Goal: Task Accomplishment & Management: Complete application form

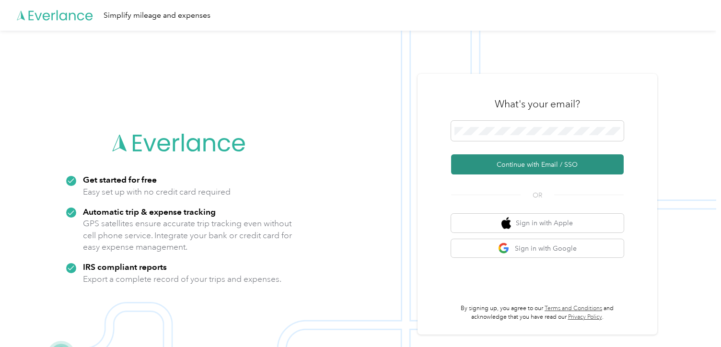
click at [547, 166] on button "Continue with Email / SSO" at bounding box center [537, 164] width 172 height 20
click at [522, 161] on button "Continue with Email / SSO" at bounding box center [537, 164] width 172 height 20
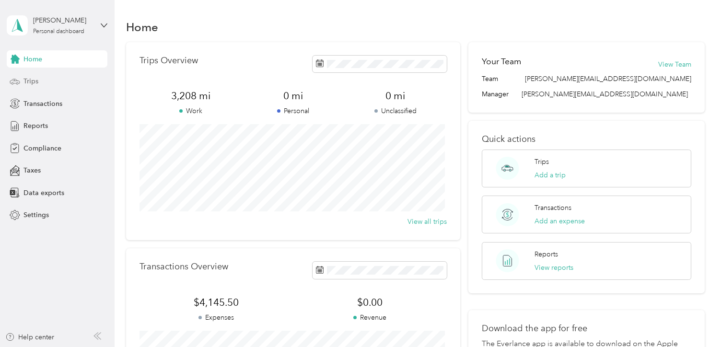
click at [24, 79] on span "Trips" at bounding box center [30, 81] width 15 height 10
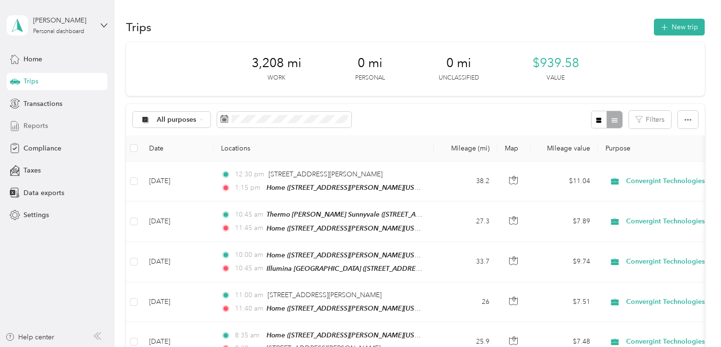
click at [42, 126] on span "Reports" at bounding box center [35, 126] width 24 height 10
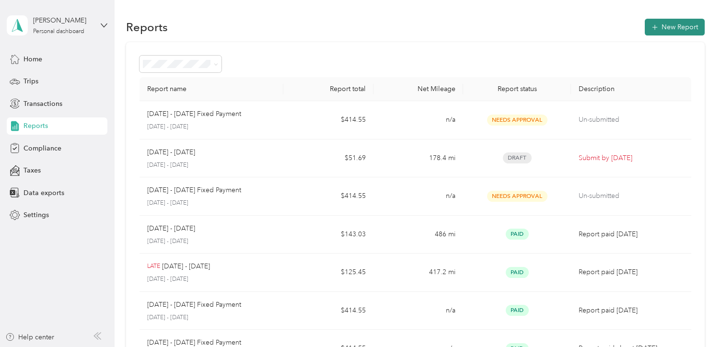
click at [683, 21] on button "New Report" at bounding box center [674, 27] width 60 height 17
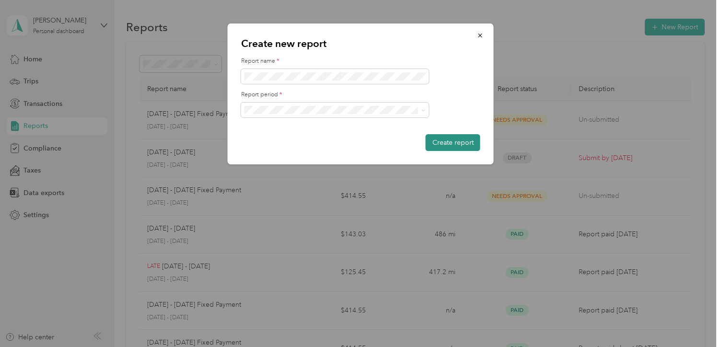
click at [460, 142] on button "Create report" at bounding box center [452, 142] width 55 height 17
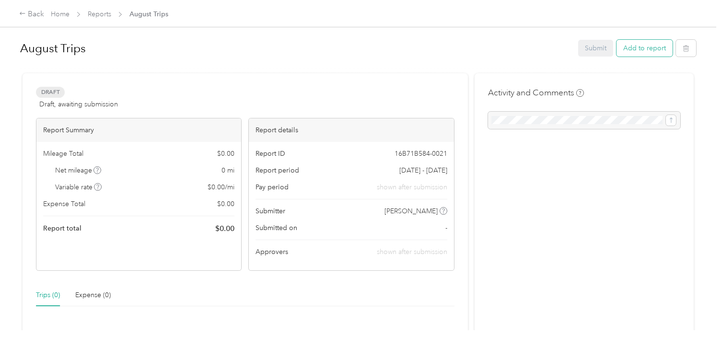
click at [632, 45] on button "Add to report" at bounding box center [644, 48] width 56 height 17
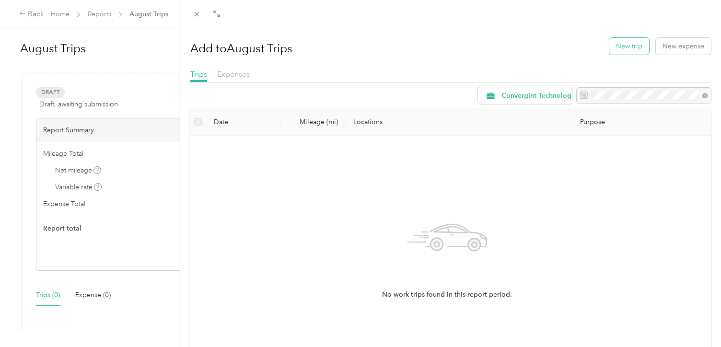
click at [624, 46] on button "New trip" at bounding box center [629, 46] width 40 height 17
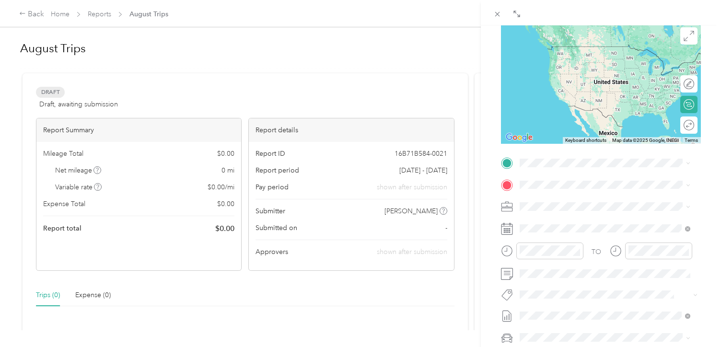
scroll to position [96, 0]
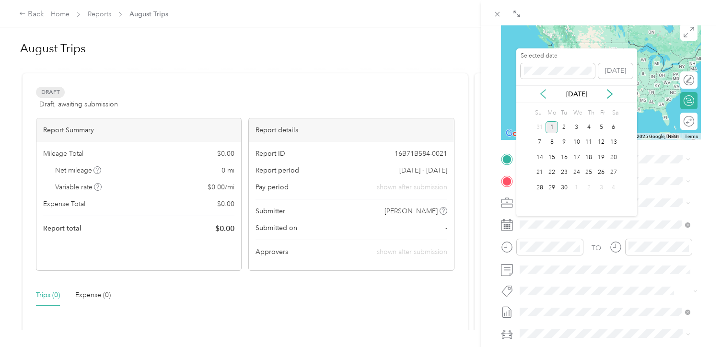
click at [542, 93] on icon at bounding box center [543, 94] width 10 height 10
click at [600, 126] on div "1" at bounding box center [601, 127] width 12 height 12
click at [606, 93] on icon at bounding box center [610, 94] width 10 height 10
click at [543, 94] on icon at bounding box center [543, 94] width 10 height 10
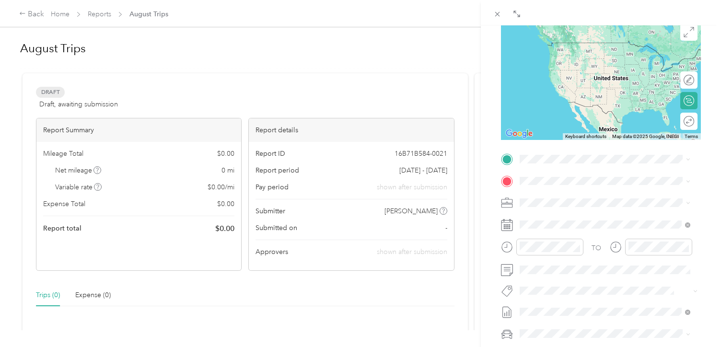
click at [504, 226] on icon at bounding box center [507, 225] width 12 height 12
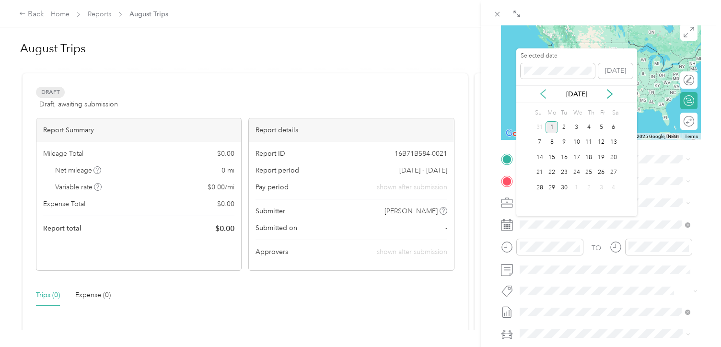
click at [545, 95] on icon at bounding box center [543, 94] width 10 height 10
click at [601, 125] on div "1" at bounding box center [601, 127] width 12 height 12
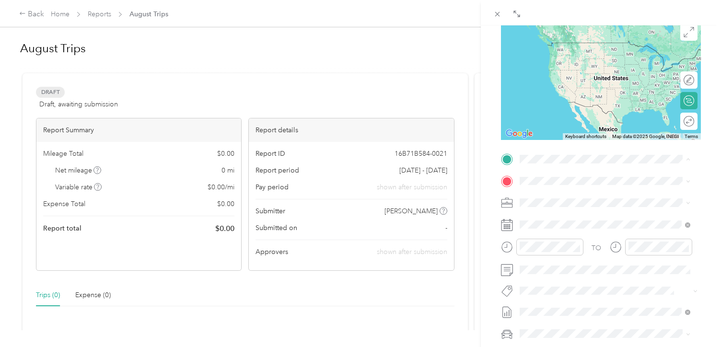
click at [466, 53] on div "BACK New Trip Save This trip cannot be edited because it is either under review…" at bounding box center [360, 173] width 721 height 347
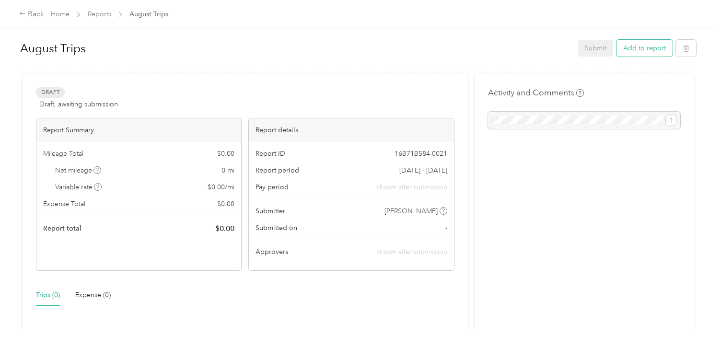
click at [643, 46] on button "Add to report" at bounding box center [644, 48] width 56 height 17
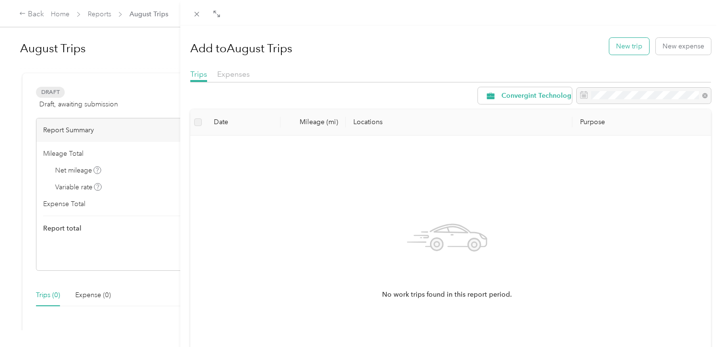
click at [623, 47] on button "New trip" at bounding box center [629, 46] width 40 height 17
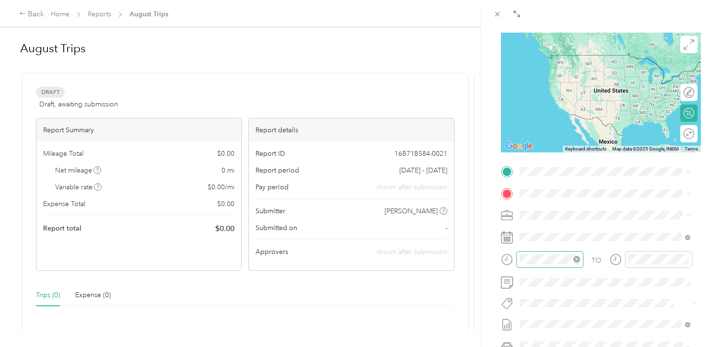
scroll to position [96, 0]
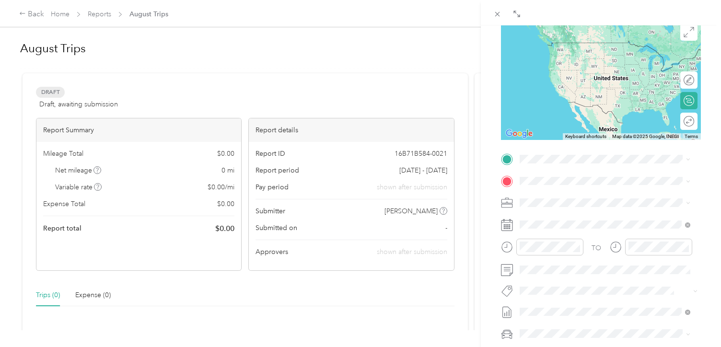
click at [504, 227] on rect at bounding box center [503, 226] width 1 height 1
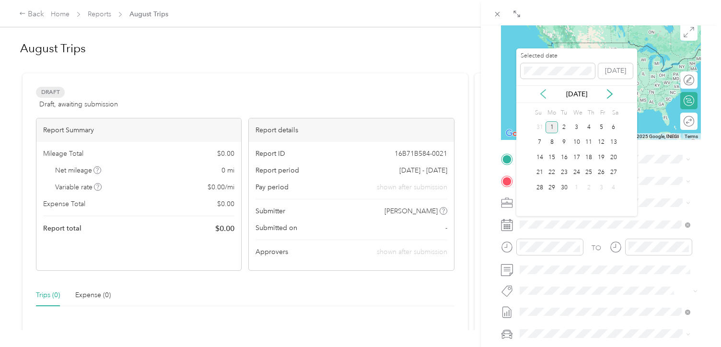
click at [543, 92] on icon at bounding box center [543, 94] width 10 height 10
click at [600, 126] on div "1" at bounding box center [601, 127] width 12 height 12
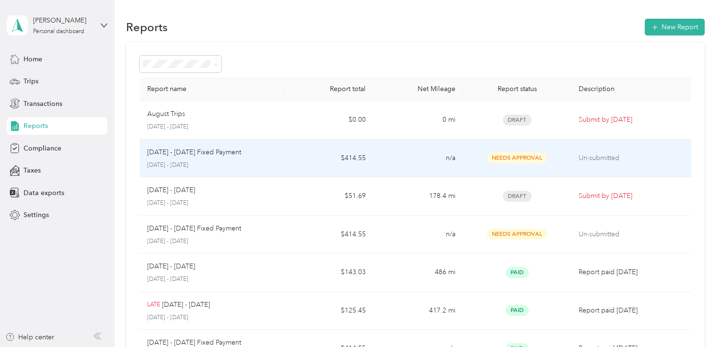
click at [172, 150] on p "[DATE] - [DATE] Fixed Payment" at bounding box center [194, 152] width 94 height 11
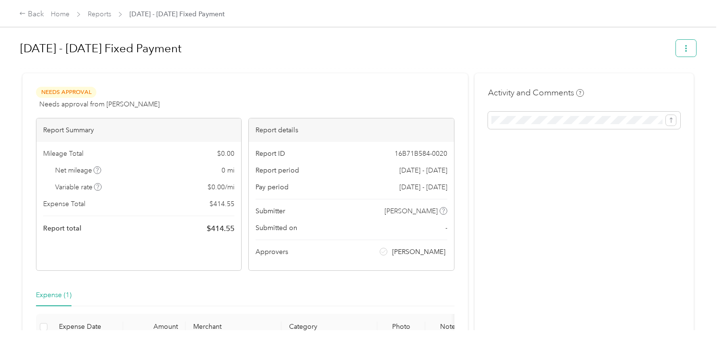
click at [684, 48] on icon "button" at bounding box center [685, 48] width 7 height 7
click at [479, 32] on div "[DATE] - [DATE] Fixed Payment Needs Approval Needs approval from [PERSON_NAME] …" at bounding box center [358, 165] width 716 height 330
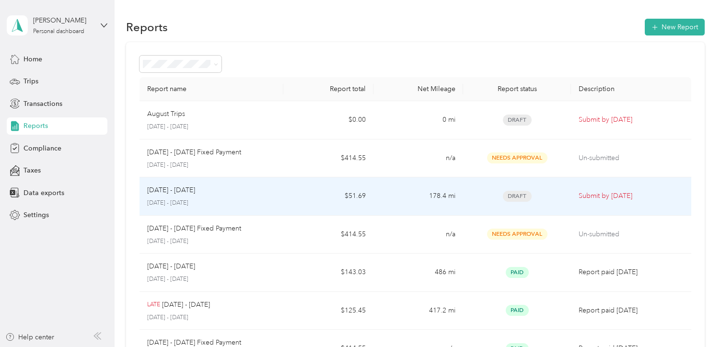
click at [176, 195] on p "[DATE] - [DATE]" at bounding box center [171, 190] width 48 height 11
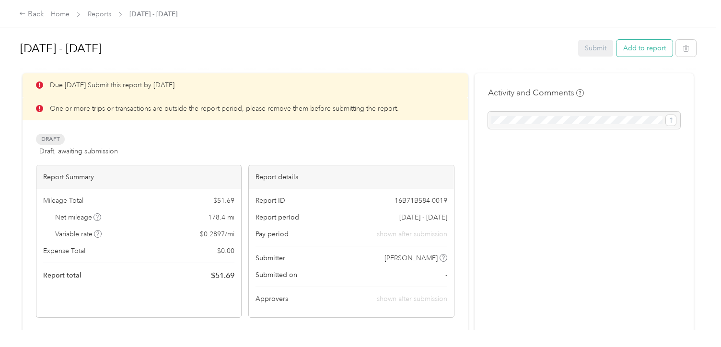
click at [642, 48] on button "Add to report" at bounding box center [644, 48] width 56 height 17
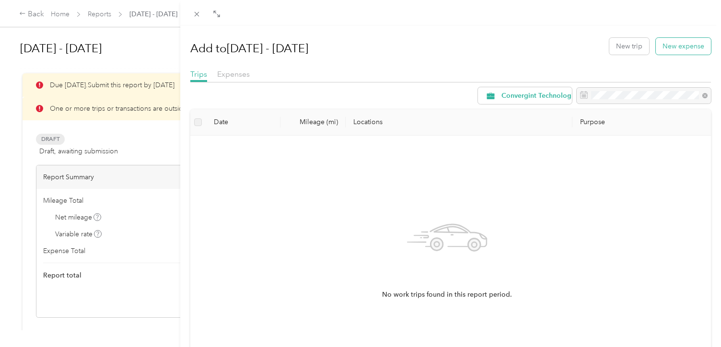
click at [676, 38] on button "New expense" at bounding box center [682, 46] width 55 height 17
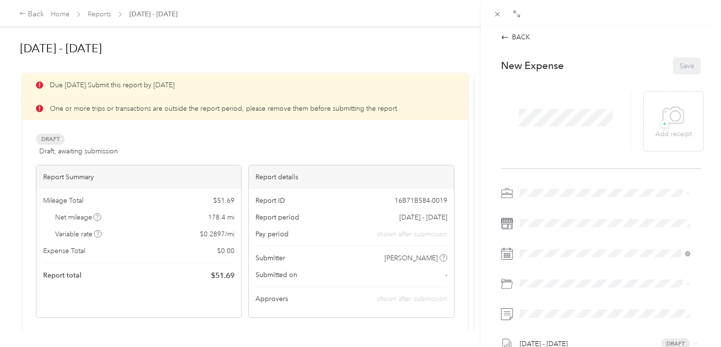
click at [20, 14] on div "BACK This expense cannot be edited because it is either under review, approved,…" at bounding box center [360, 173] width 721 height 347
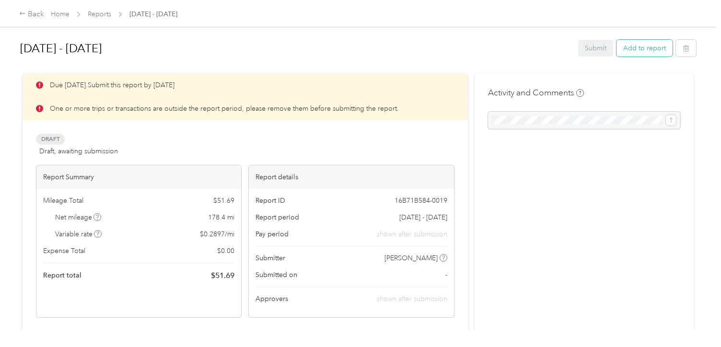
click at [633, 47] on button "Add to report" at bounding box center [644, 48] width 56 height 17
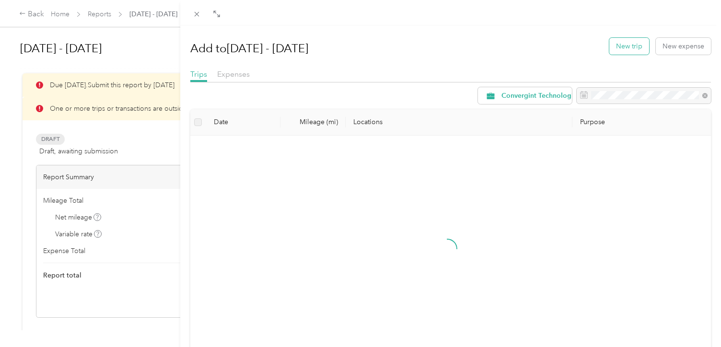
click at [619, 48] on button "New trip" at bounding box center [629, 46] width 40 height 17
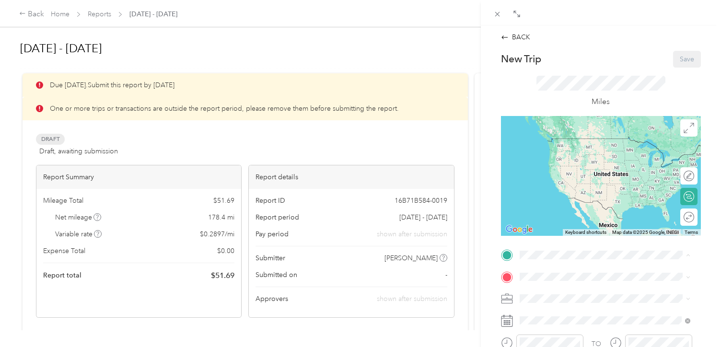
click at [550, 217] on span "[STREET_ADDRESS][PERSON_NAME][US_STATE]" at bounding box center [611, 213] width 149 height 8
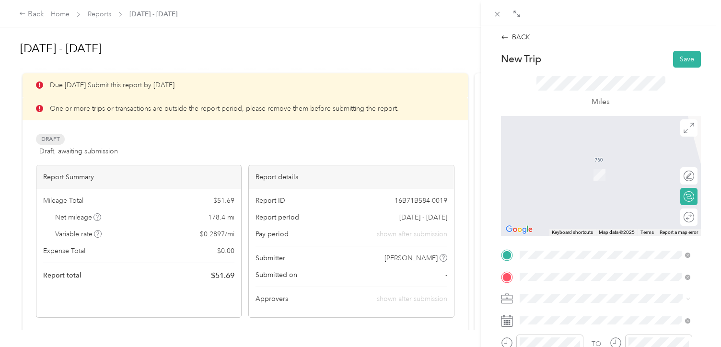
click at [707, 227] on div "BACK New Trip Save This trip cannot be edited because it is either under review…" at bounding box center [601, 198] width 240 height 347
click at [703, 290] on div "BACK New Trip Save This trip cannot be edited because it is either under review…" at bounding box center [601, 198] width 240 height 347
click at [561, 208] on span "[STREET_ADDRESS][US_STATE]" at bounding box center [585, 204] width 96 height 8
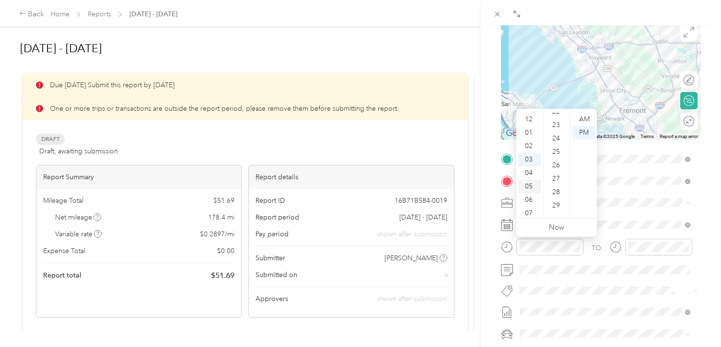
scroll to position [57, 0]
click at [528, 180] on div "09" at bounding box center [529, 182] width 23 height 13
click at [555, 134] on div "45" at bounding box center [556, 132] width 23 height 13
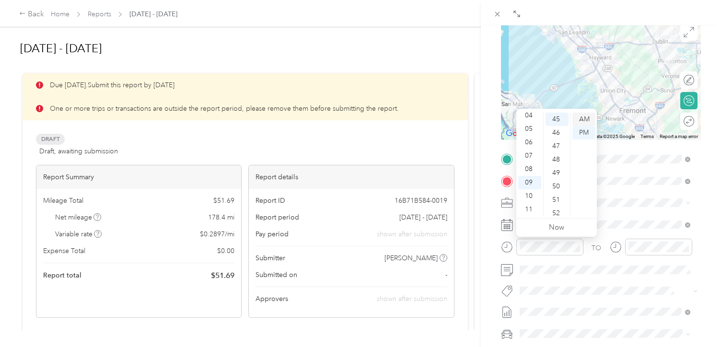
click at [579, 117] on div "AM" at bounding box center [583, 119] width 23 height 13
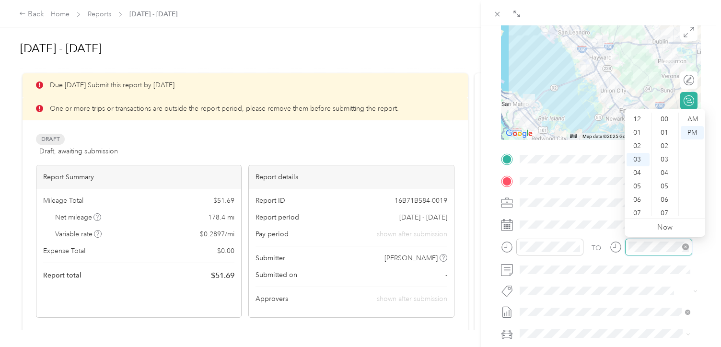
scroll to position [590, 0]
click at [619, 248] on div at bounding box center [650, 247] width 82 height 17
click at [637, 209] on div "10" at bounding box center [637, 212] width 23 height 13
click at [664, 175] on div "35" at bounding box center [664, 179] width 23 height 13
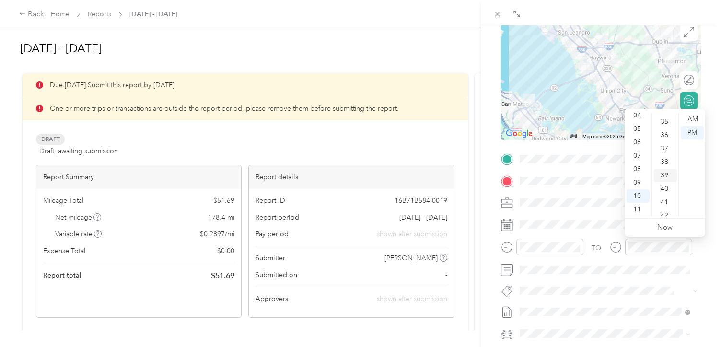
scroll to position [470, 0]
click at [690, 118] on div "AM" at bounding box center [691, 119] width 23 height 13
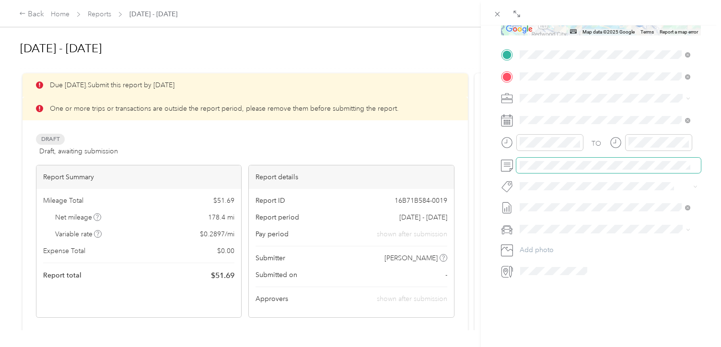
scroll to position [0, 0]
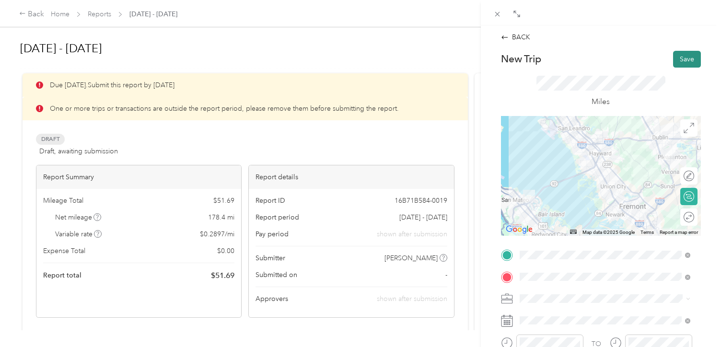
click at [684, 58] on button "Save" at bounding box center [687, 59] width 28 height 17
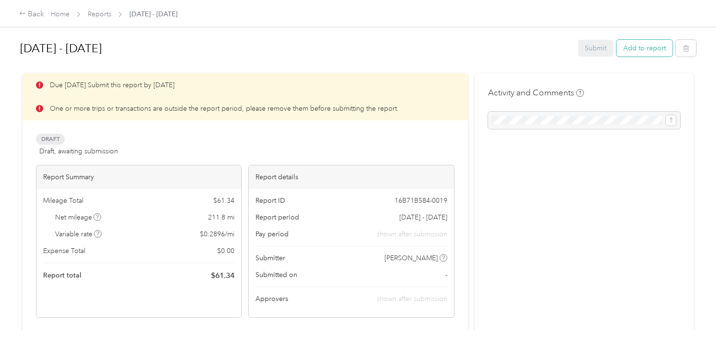
click at [633, 47] on button "Add to report" at bounding box center [644, 48] width 56 height 17
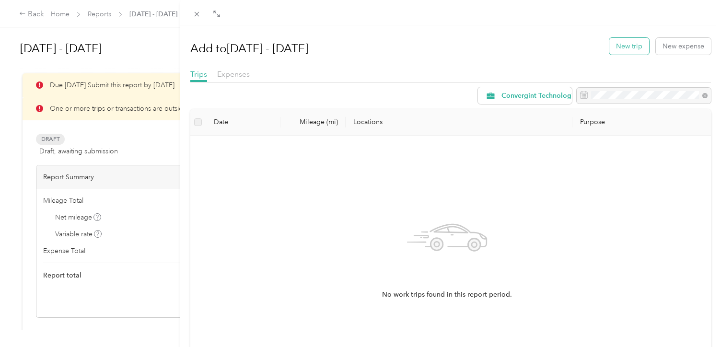
click at [621, 45] on button "New trip" at bounding box center [629, 46] width 40 height 17
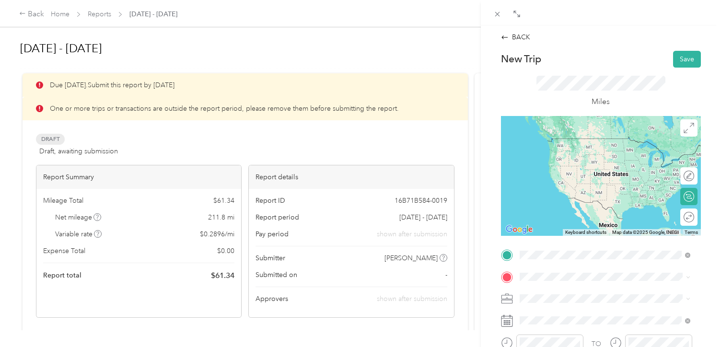
click at [560, 154] on span "[STREET_ADDRESS][US_STATE]" at bounding box center [585, 153] width 96 height 8
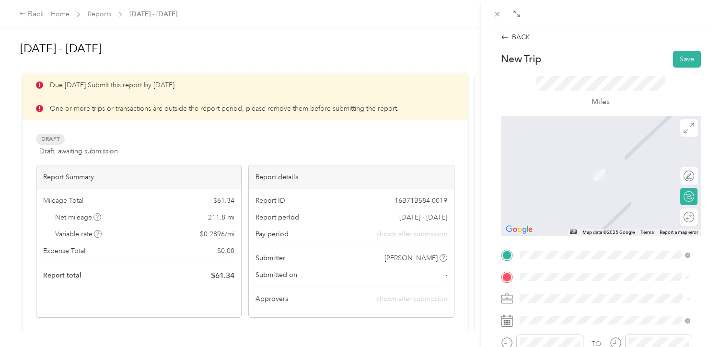
click at [556, 172] on span "[STREET_ADDRESS][PERSON_NAME][US_STATE]" at bounding box center [611, 174] width 149 height 8
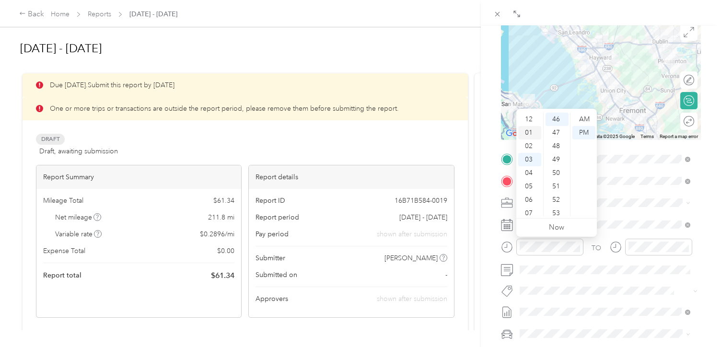
click at [527, 135] on div "01" at bounding box center [529, 132] width 23 height 13
click at [554, 122] on div "00" at bounding box center [556, 119] width 23 height 13
click at [583, 134] on div "PM" at bounding box center [583, 132] width 23 height 13
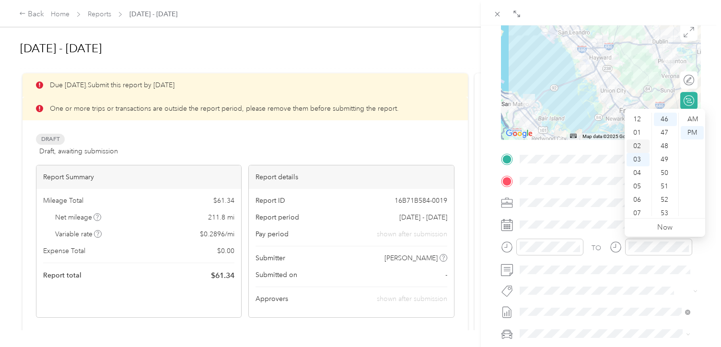
click at [635, 147] on div "02" at bounding box center [637, 145] width 23 height 13
click at [663, 121] on div "00" at bounding box center [664, 119] width 23 height 13
click at [686, 132] on div "PM" at bounding box center [691, 132] width 23 height 13
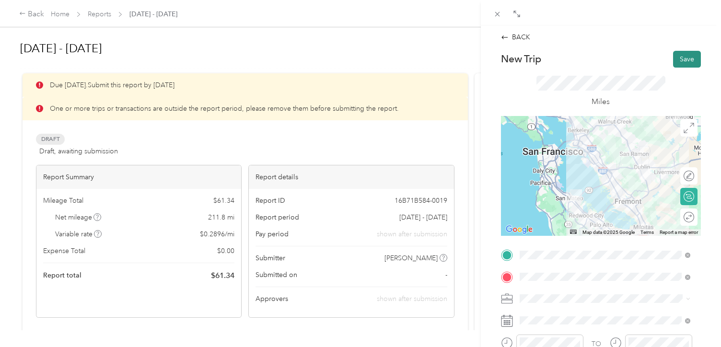
click at [681, 60] on button "Save" at bounding box center [687, 59] width 28 height 17
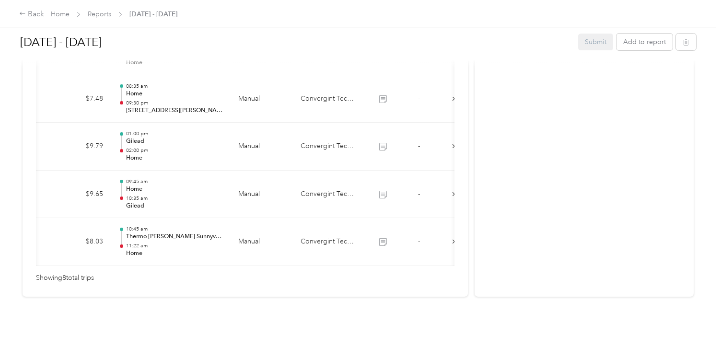
scroll to position [0, 165]
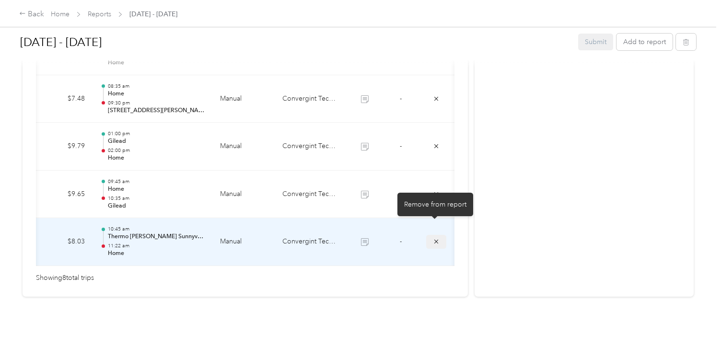
click at [434, 240] on icon "submit" at bounding box center [436, 242] width 4 height 4
click at [433, 197] on icon "submit" at bounding box center [436, 194] width 7 height 7
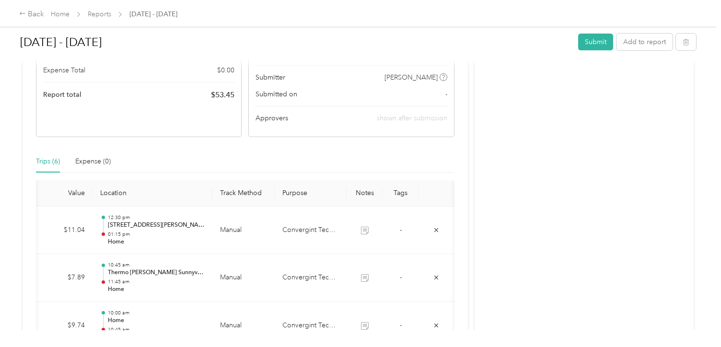
scroll to position [0, 0]
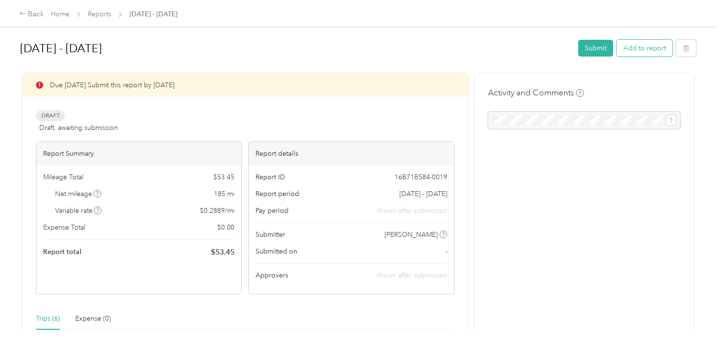
click at [634, 48] on button "Add to report" at bounding box center [644, 48] width 56 height 17
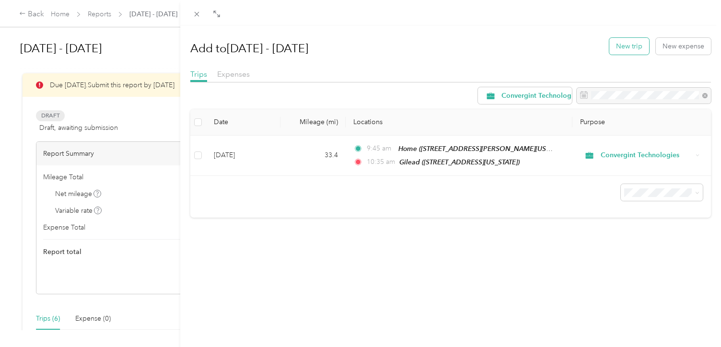
click at [621, 47] on button "New trip" at bounding box center [629, 46] width 40 height 17
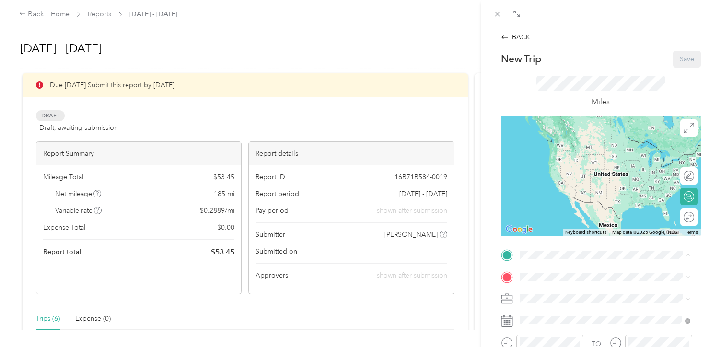
click at [549, 217] on span "[STREET_ADDRESS][PERSON_NAME][US_STATE]" at bounding box center [611, 213] width 149 height 8
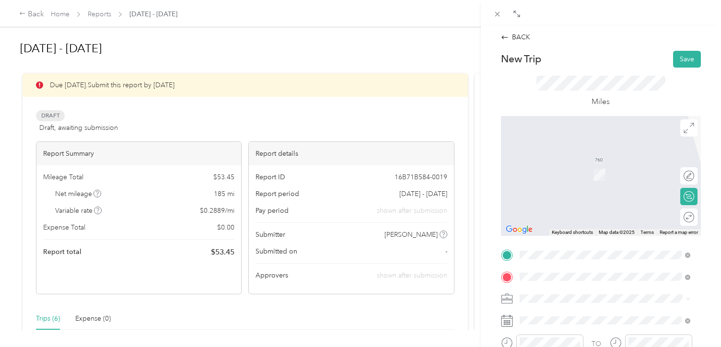
click at [565, 174] on span "[STREET_ADDRESS][US_STATE]" at bounding box center [585, 174] width 96 height 8
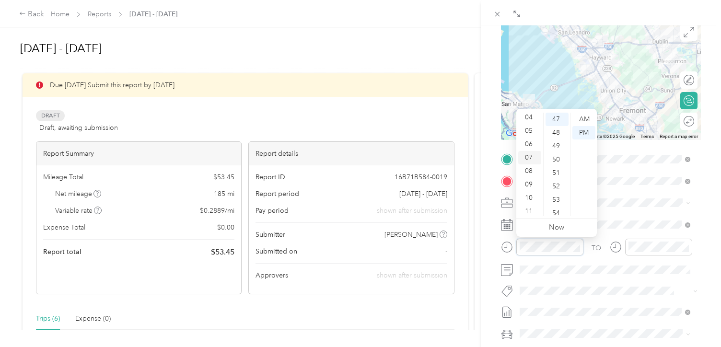
scroll to position [57, 0]
click at [529, 184] on div "09" at bounding box center [529, 182] width 23 height 13
click at [554, 191] on div "45" at bounding box center [556, 188] width 23 height 13
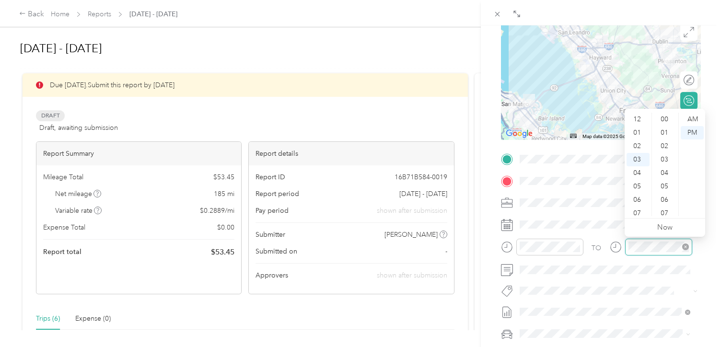
scroll to position [630, 0]
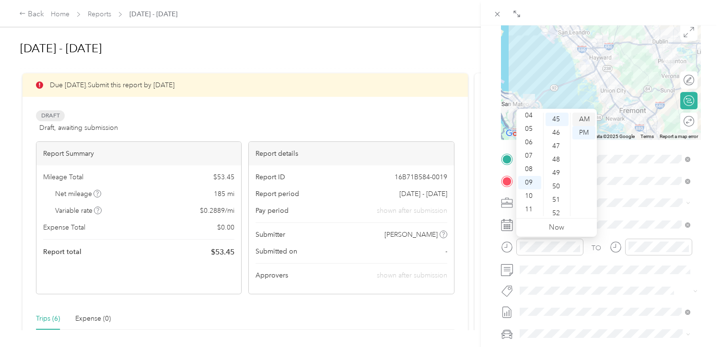
click at [581, 122] on div "AM" at bounding box center [583, 119] width 23 height 13
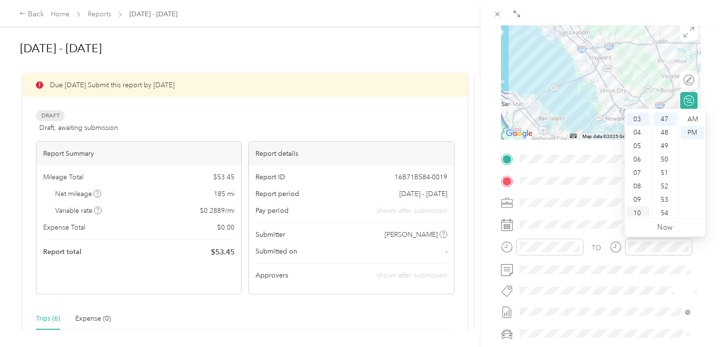
click at [638, 212] on div "10" at bounding box center [637, 212] width 23 height 13
click at [664, 132] on div "30" at bounding box center [664, 130] width 23 height 13
click at [689, 119] on div "AM" at bounding box center [691, 119] width 23 height 13
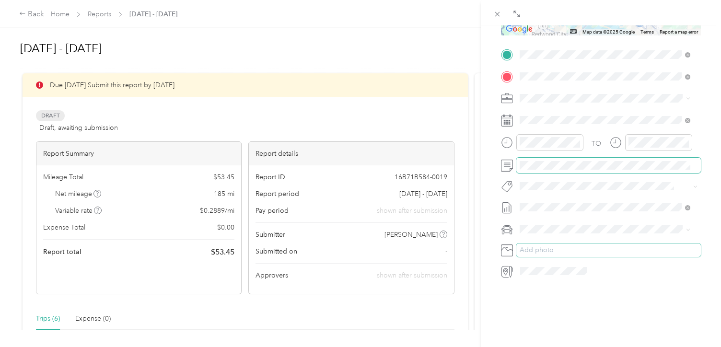
scroll to position [0, 0]
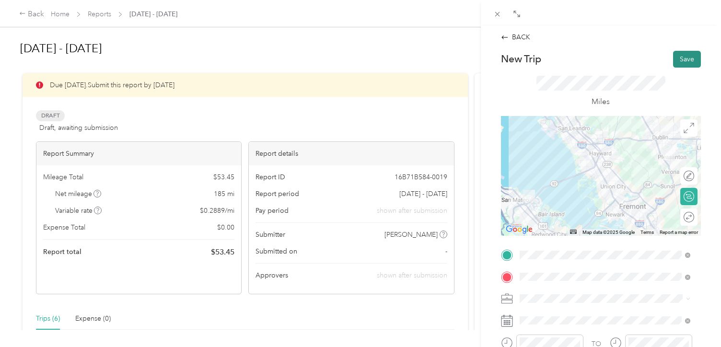
click at [681, 58] on button "Save" at bounding box center [687, 59] width 28 height 17
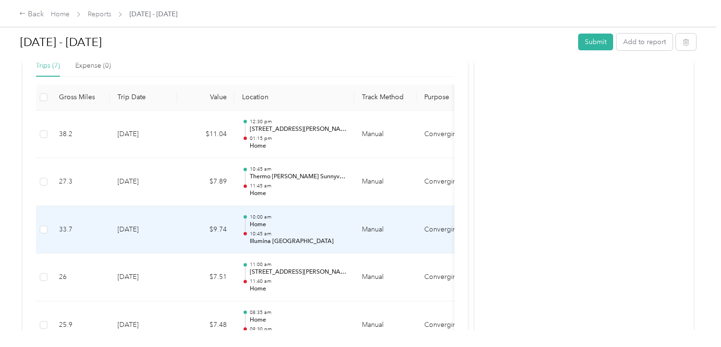
scroll to position [205, 0]
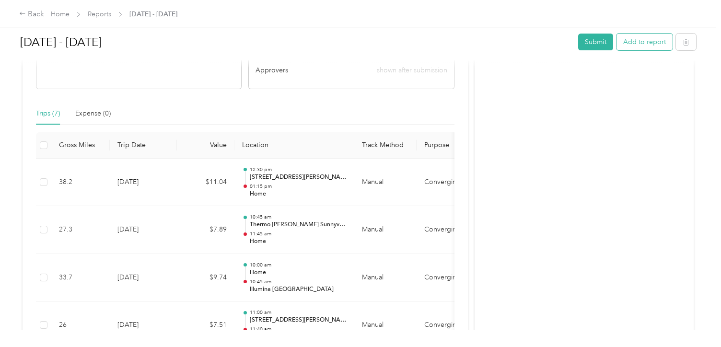
click at [639, 41] on button "Add to report" at bounding box center [644, 42] width 56 height 17
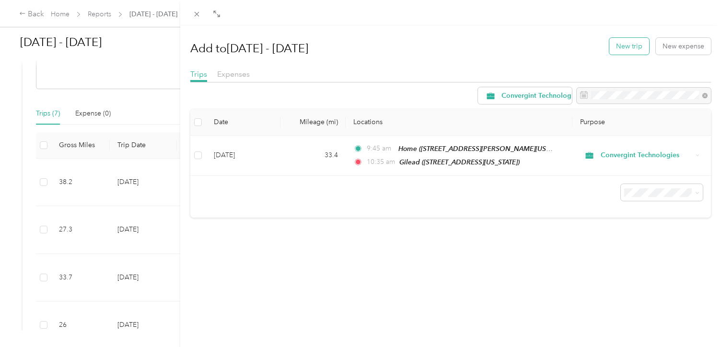
click at [621, 49] on button "New trip" at bounding box center [629, 46] width 40 height 17
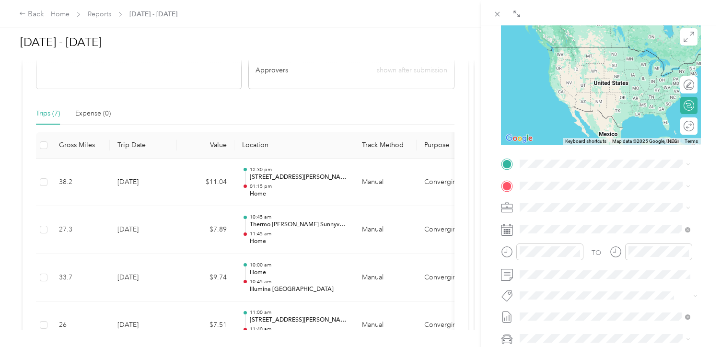
scroll to position [96, 0]
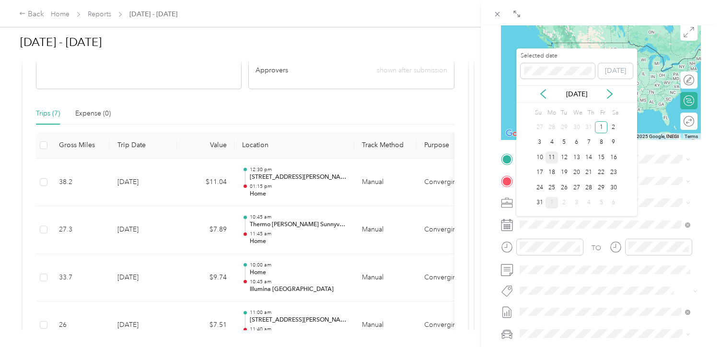
click at [552, 157] on div "11" at bounding box center [551, 157] width 12 height 12
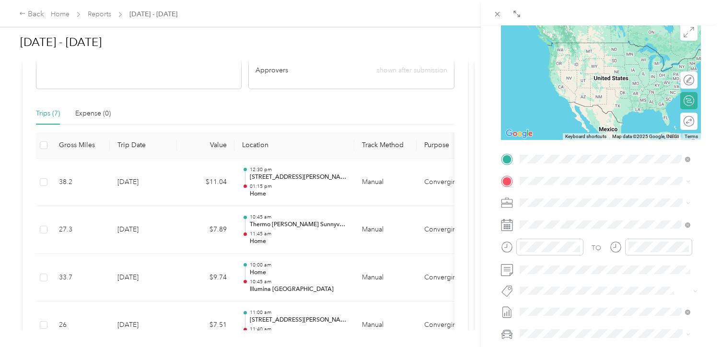
click at [555, 202] on div "Home [STREET_ADDRESS][PERSON_NAME][US_STATE]" at bounding box center [611, 203] width 149 height 20
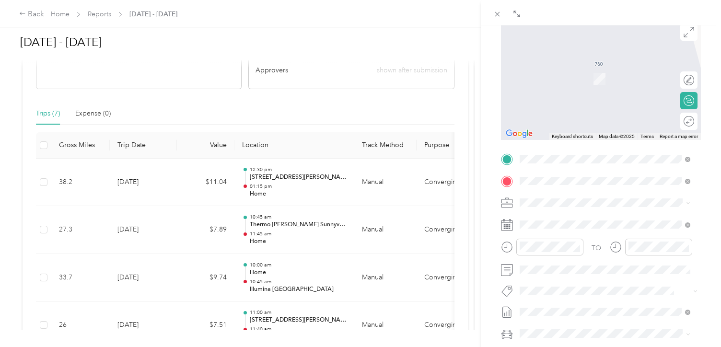
click at [551, 212] on span "[STREET_ADDRESS][US_STATE]" at bounding box center [585, 215] width 96 height 9
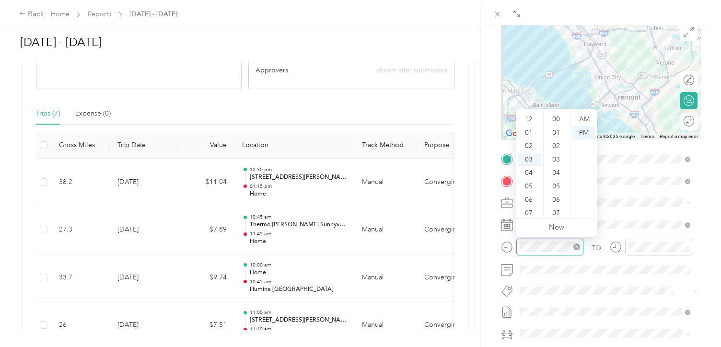
scroll to position [657, 0]
click at [529, 199] on div "09" at bounding box center [529, 199] width 23 height 13
click at [557, 116] on div "00" at bounding box center [556, 119] width 23 height 13
click at [586, 119] on div "AM" at bounding box center [583, 119] width 23 height 13
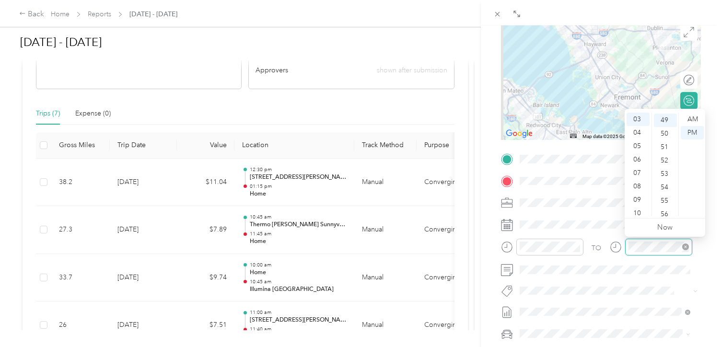
scroll to position [657, 0]
click at [637, 200] on div "09" at bounding box center [637, 199] width 23 height 13
click at [665, 144] on div "40" at bounding box center [664, 142] width 23 height 13
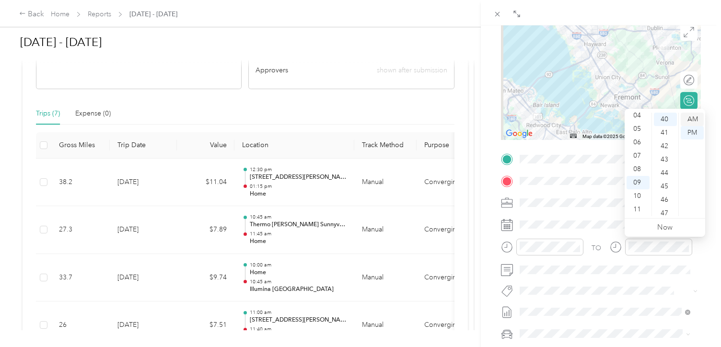
click at [694, 117] on div "AM" at bounding box center [691, 119] width 23 height 13
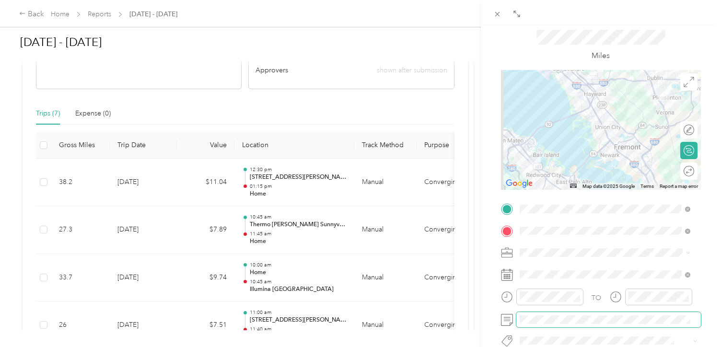
scroll to position [0, 0]
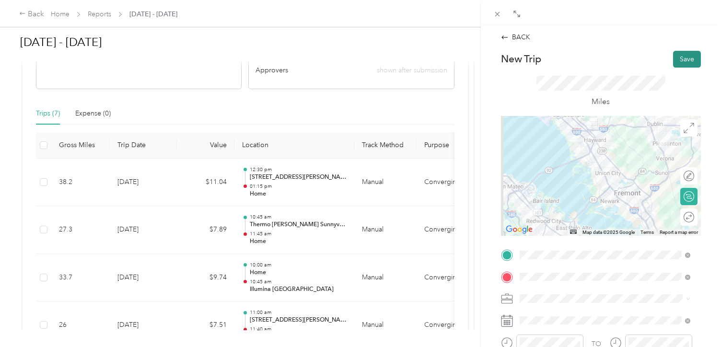
click at [680, 58] on button "Save" at bounding box center [687, 59] width 28 height 17
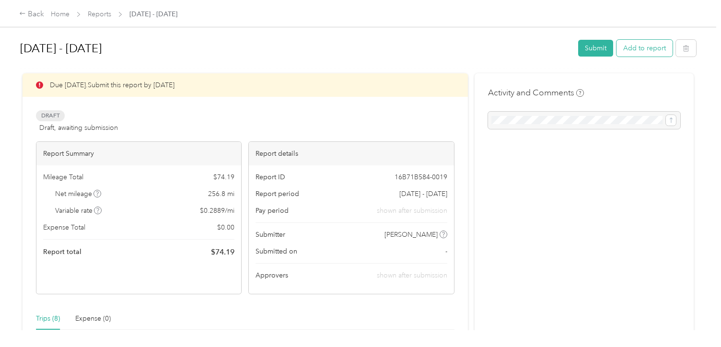
click at [641, 49] on button "Add to report" at bounding box center [644, 48] width 56 height 17
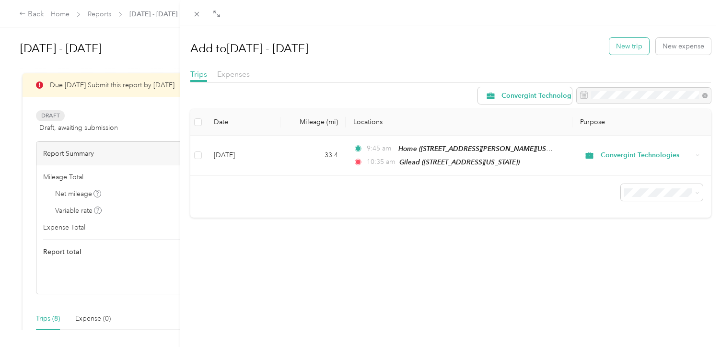
click at [621, 45] on button "New trip" at bounding box center [629, 46] width 40 height 17
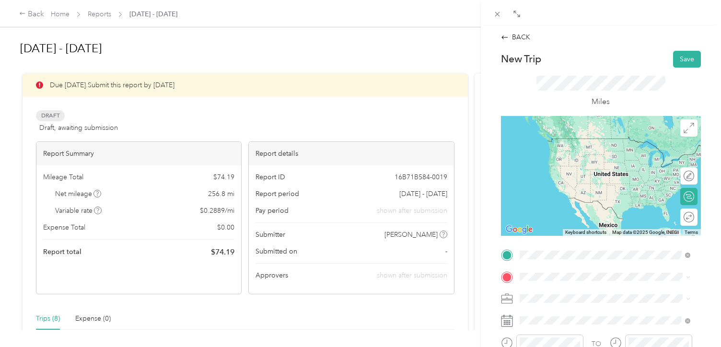
click at [542, 152] on span "[STREET_ADDRESS][PERSON_NAME][US_STATE]" at bounding box center [611, 153] width 149 height 8
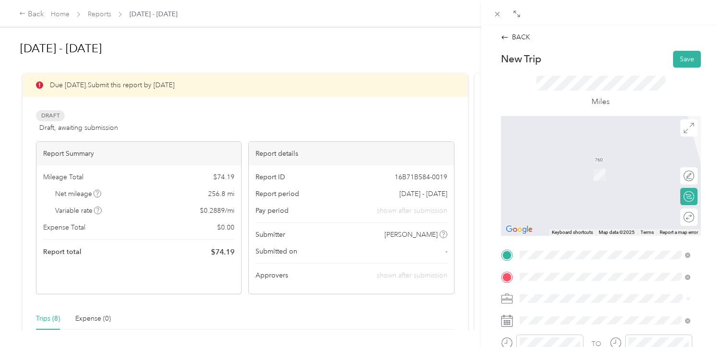
click at [573, 164] on span "[STREET_ADDRESS][US_STATE]" at bounding box center [585, 160] width 96 height 9
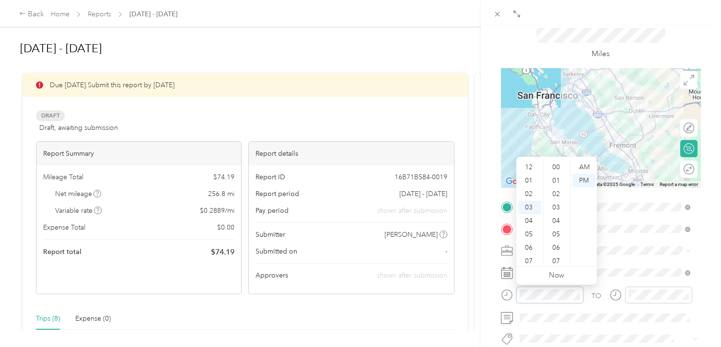
scroll to position [671, 0]
click at [527, 262] on div "10" at bounding box center [529, 260] width 23 height 13
click at [554, 165] on div "00" at bounding box center [556, 166] width 23 height 13
click at [583, 167] on div "AM" at bounding box center [583, 166] width 23 height 13
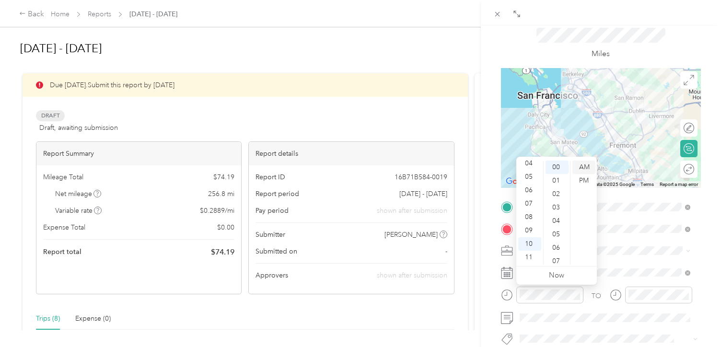
click at [583, 166] on div "AM" at bounding box center [583, 166] width 23 height 13
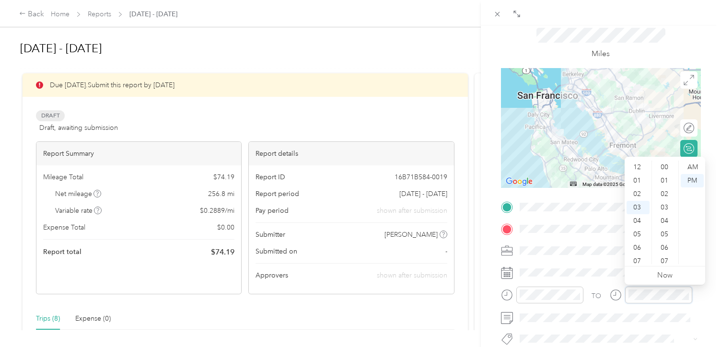
scroll to position [40, 0]
click at [639, 259] on div "10" at bounding box center [637, 260] width 23 height 13
click at [664, 235] on div "55" at bounding box center [664, 234] width 23 height 13
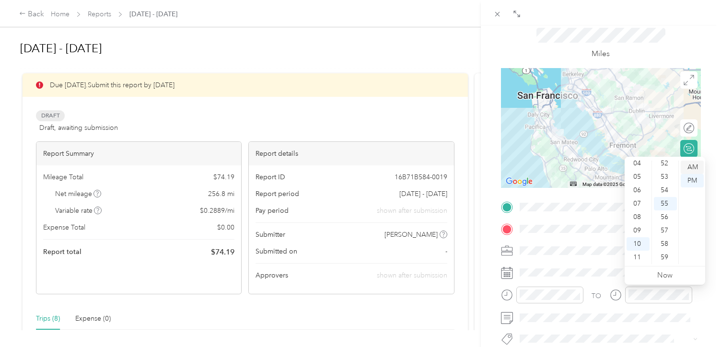
click at [692, 164] on div "AM" at bounding box center [691, 166] width 23 height 13
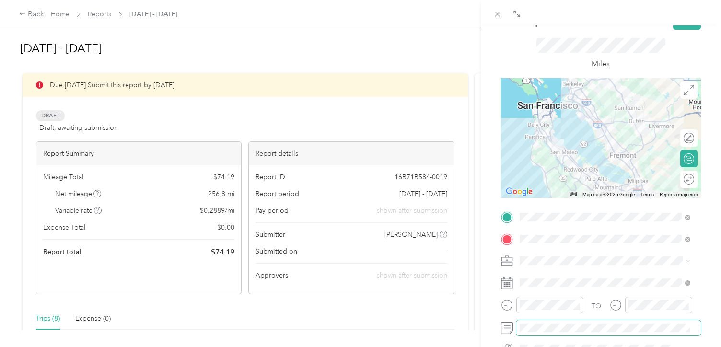
scroll to position [0, 0]
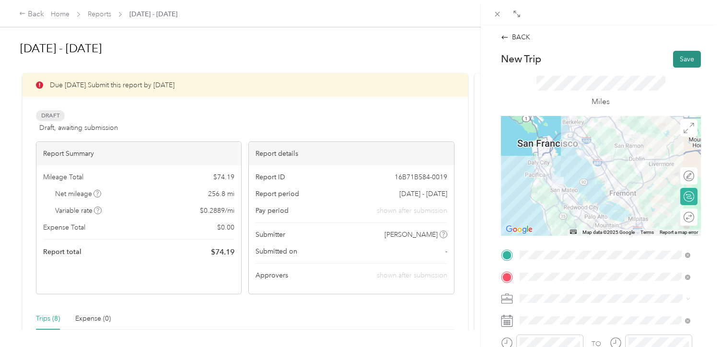
click at [679, 58] on button "Save" at bounding box center [687, 59] width 28 height 17
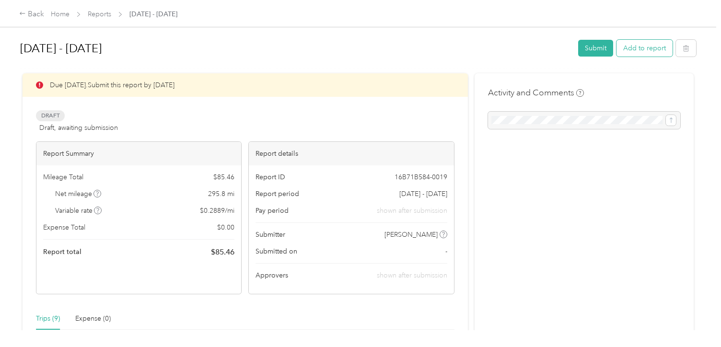
click at [638, 48] on button "Add to report" at bounding box center [644, 48] width 56 height 17
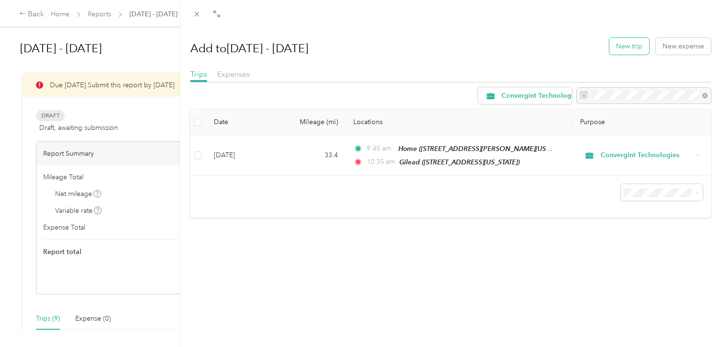
click at [622, 47] on button "New trip" at bounding box center [629, 46] width 40 height 17
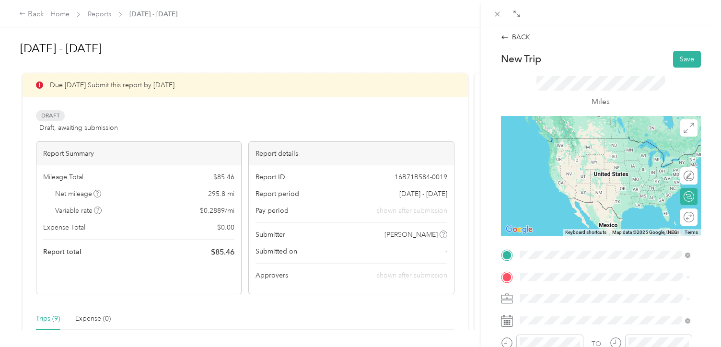
click at [571, 143] on span "[STREET_ADDRESS][US_STATE]" at bounding box center [585, 138] width 96 height 9
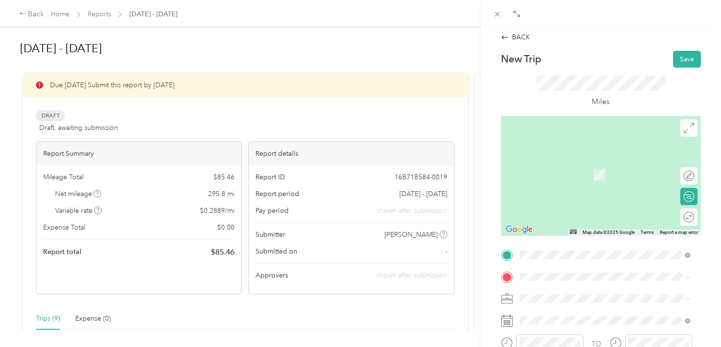
click at [554, 177] on div "Home [STREET_ADDRESS][PERSON_NAME][US_STATE]" at bounding box center [611, 168] width 149 height 20
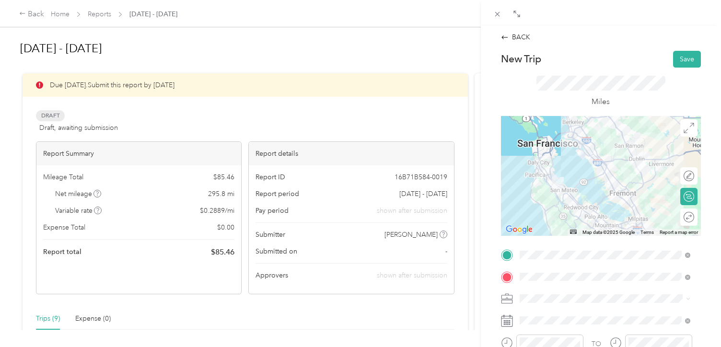
click at [501, 322] on icon at bounding box center [506, 321] width 11 height 11
click at [504, 320] on icon at bounding box center [507, 321] width 12 height 12
click at [508, 321] on rect at bounding box center [508, 320] width 1 height 1
click at [509, 321] on icon at bounding box center [507, 321] width 12 height 12
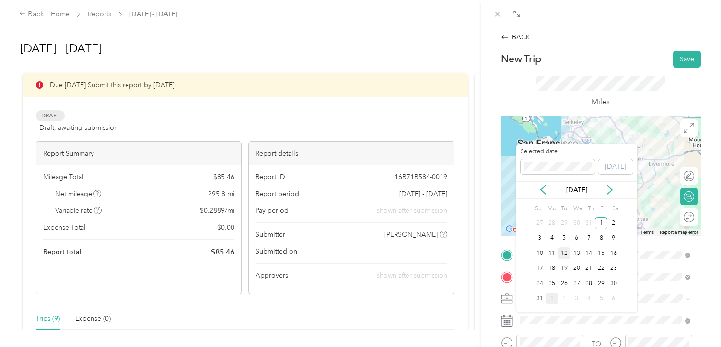
click at [567, 254] on div "12" at bounding box center [564, 253] width 12 height 12
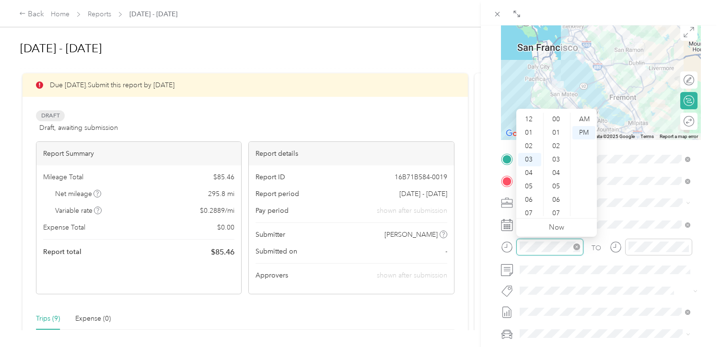
scroll to position [701, 0]
click at [581, 130] on div "PM" at bounding box center [583, 132] width 23 height 13
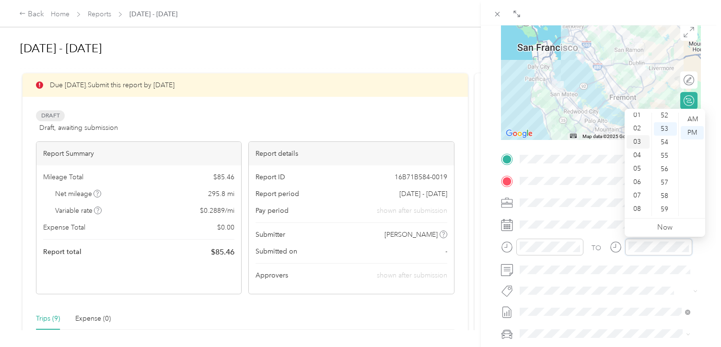
scroll to position [0, 0]
click at [639, 143] on div "02" at bounding box center [637, 145] width 23 height 13
click at [663, 200] on div "30" at bounding box center [664, 203] width 23 height 13
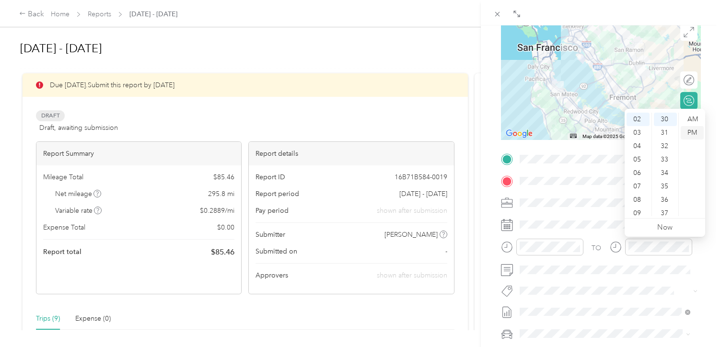
click at [694, 134] on div "PM" at bounding box center [691, 132] width 23 height 13
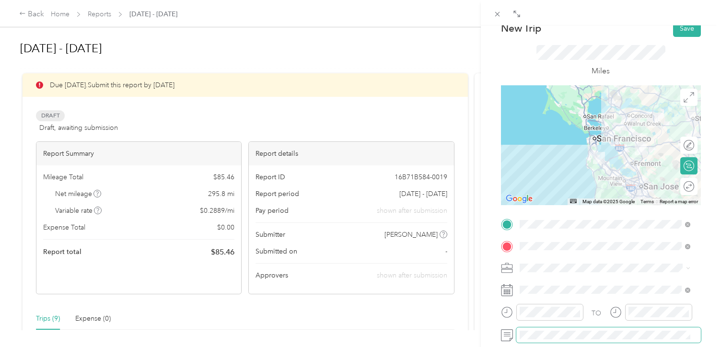
scroll to position [0, 0]
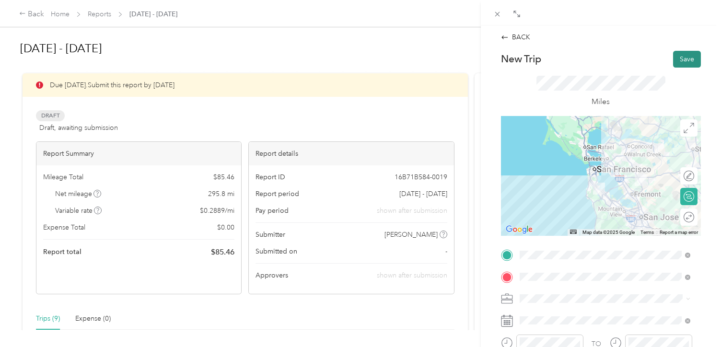
click at [676, 63] on button "Save" at bounding box center [687, 59] width 28 height 17
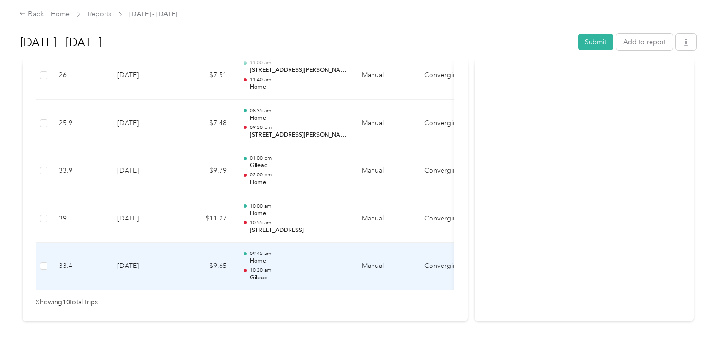
scroll to position [492, 0]
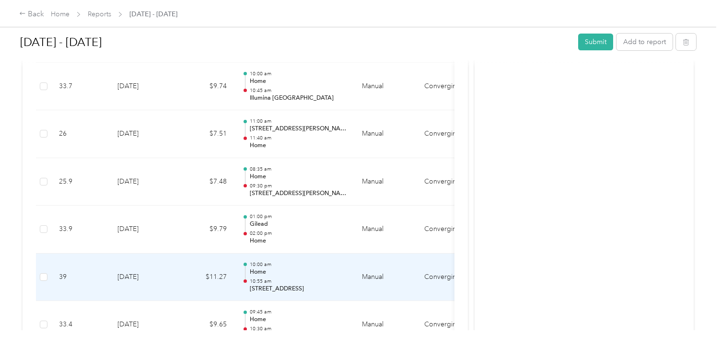
click at [268, 278] on p "10:55 am" at bounding box center [298, 281] width 97 height 7
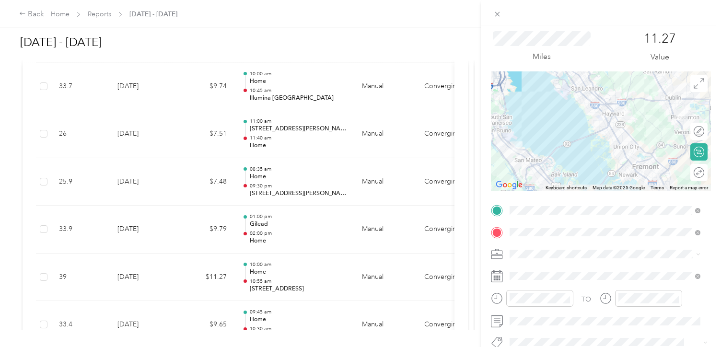
scroll to position [48, 0]
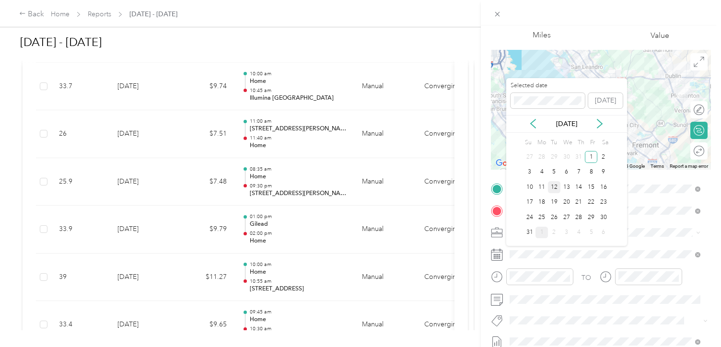
click at [553, 183] on div "12" at bounding box center [554, 187] width 12 height 12
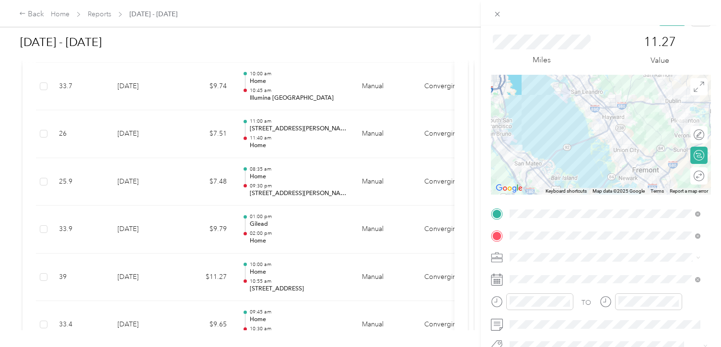
scroll to position [0, 0]
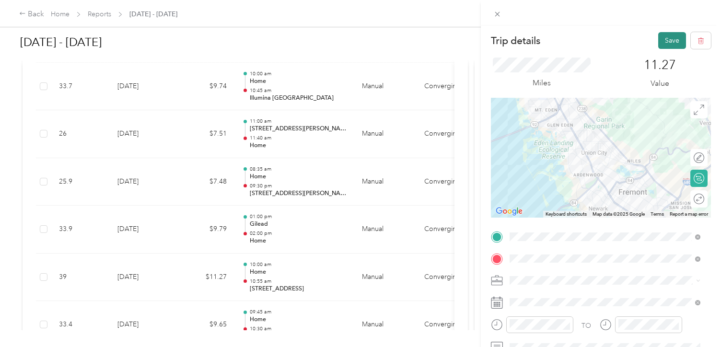
click at [662, 40] on button "Save" at bounding box center [672, 40] width 28 height 17
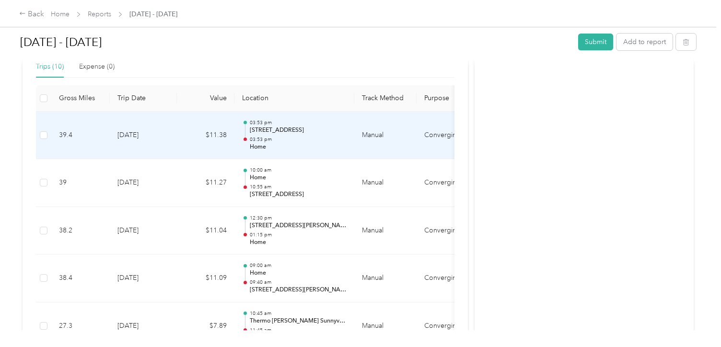
scroll to position [204, 0]
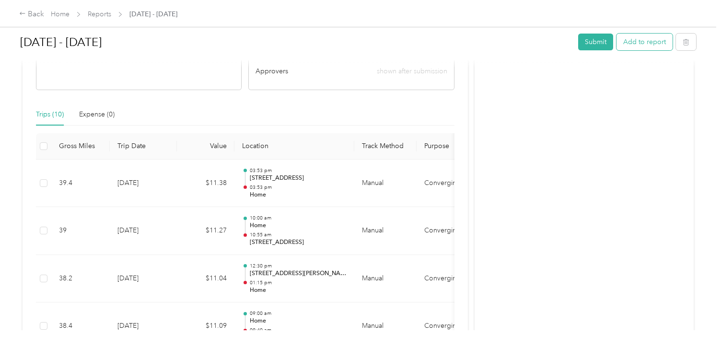
click at [650, 42] on button "Add to report" at bounding box center [644, 42] width 56 height 17
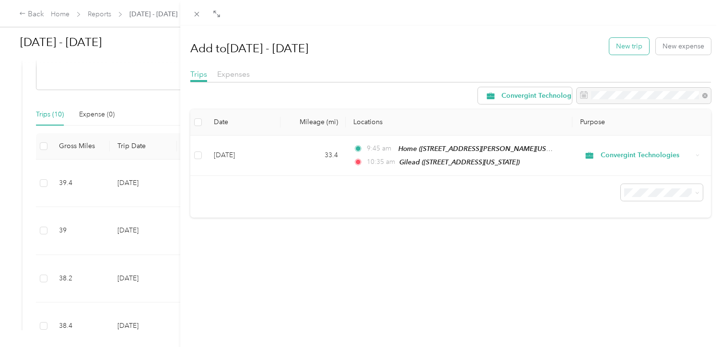
click at [619, 43] on button "New trip" at bounding box center [629, 46] width 40 height 17
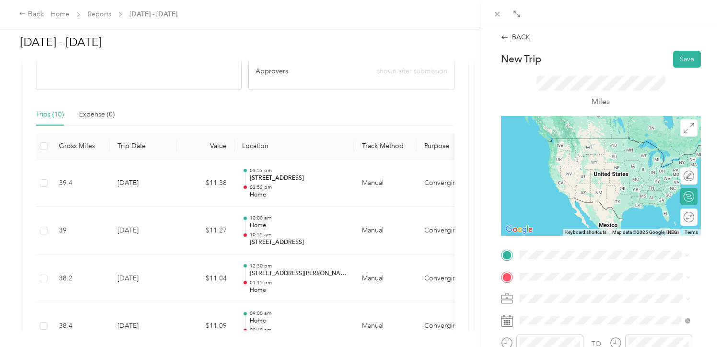
click at [554, 156] on span "[STREET_ADDRESS][PERSON_NAME][US_STATE]" at bounding box center [611, 153] width 149 height 8
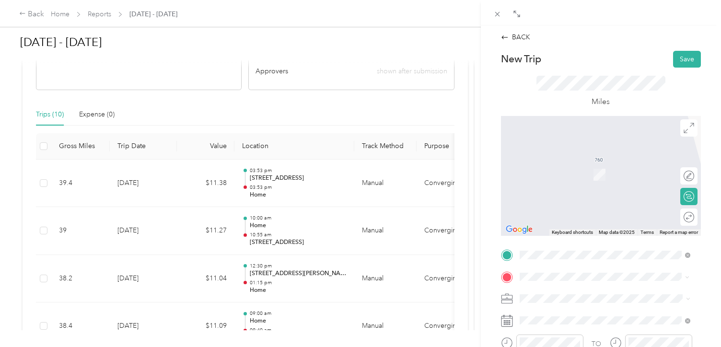
click at [554, 199] on div "Intrinsic Labs [STREET_ADDRESS][PERSON_NAME][US_STATE]" at bounding box center [611, 199] width 149 height 20
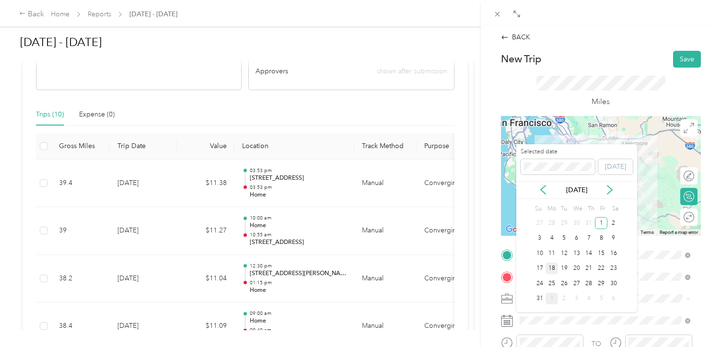
click at [556, 269] on div "18" at bounding box center [551, 269] width 12 height 12
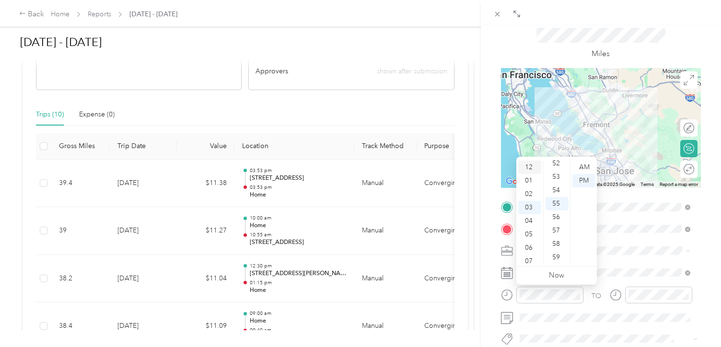
click at [530, 165] on div "12" at bounding box center [529, 166] width 23 height 13
click at [552, 165] on div "00" at bounding box center [556, 166] width 23 height 13
click at [585, 178] on div "PM" at bounding box center [583, 180] width 23 height 13
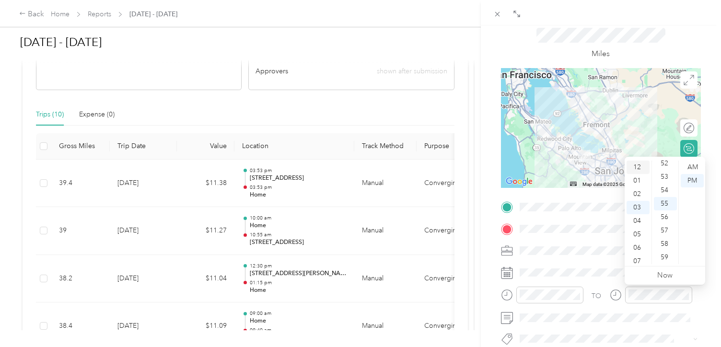
click at [634, 165] on div "12" at bounding box center [637, 166] width 23 height 13
click at [665, 256] on div "45" at bounding box center [664, 260] width 23 height 13
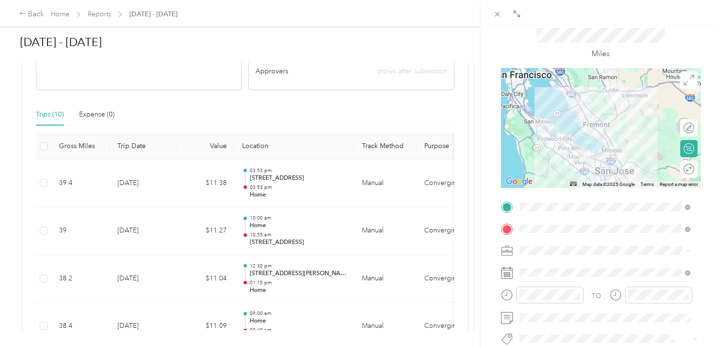
click at [703, 265] on div "BACK New Trip Save This trip cannot be edited because it is either under review…" at bounding box center [601, 198] width 240 height 347
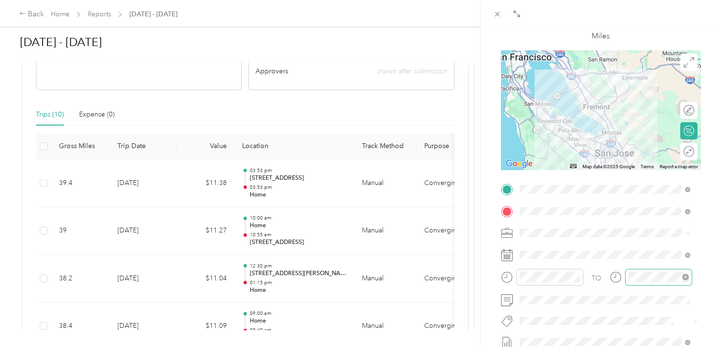
scroll to position [0, 0]
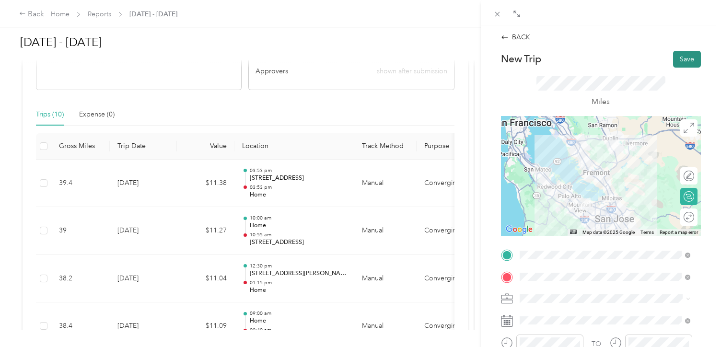
click at [675, 56] on button "Save" at bounding box center [687, 59] width 28 height 17
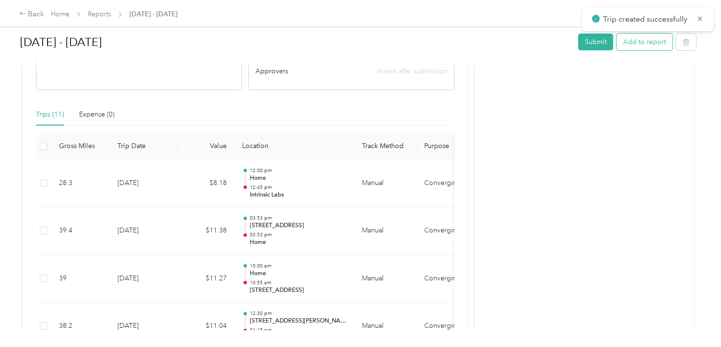
click at [639, 42] on button "Add to report" at bounding box center [644, 42] width 56 height 17
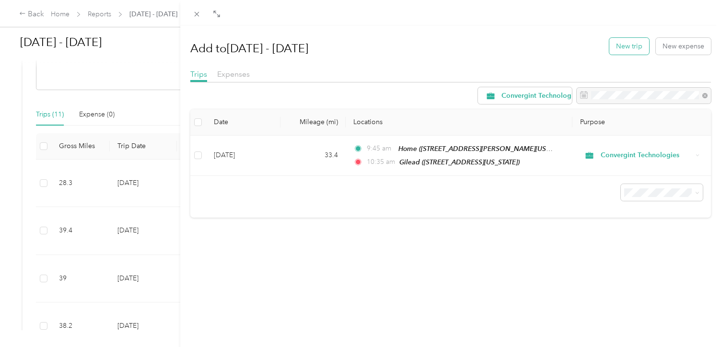
click at [624, 47] on button "New trip" at bounding box center [629, 46] width 40 height 17
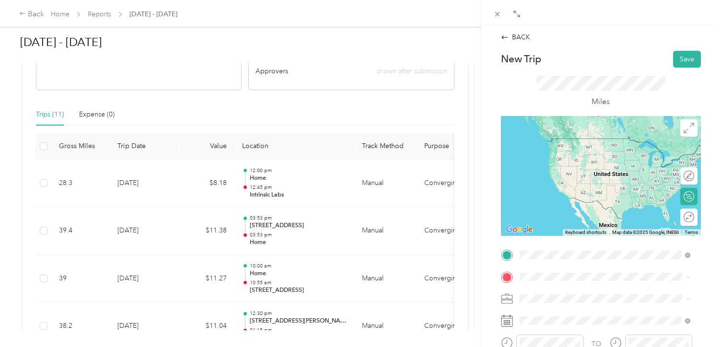
click at [586, 184] on span "[STREET_ADDRESS][PERSON_NAME][US_STATE]" at bounding box center [611, 183] width 149 height 8
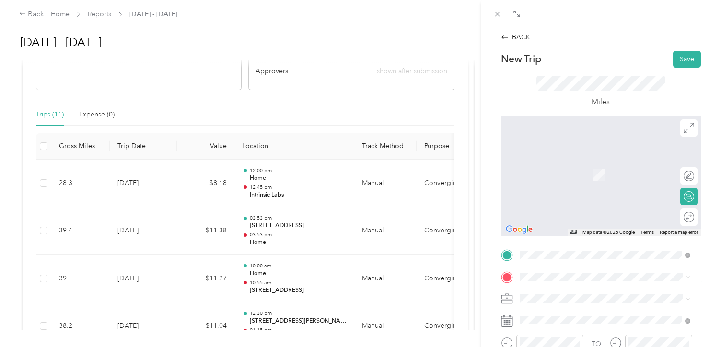
click at [553, 176] on span "[STREET_ADDRESS][PERSON_NAME][US_STATE]" at bounding box center [611, 173] width 149 height 8
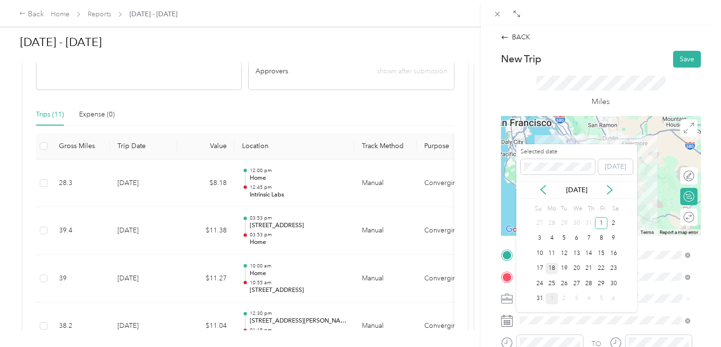
click at [551, 268] on div "18" at bounding box center [551, 269] width 12 height 12
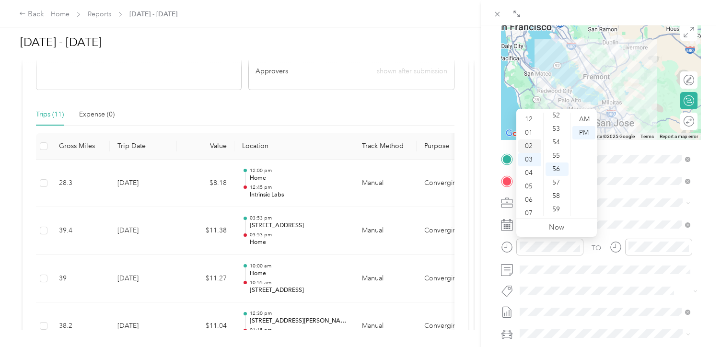
click at [525, 144] on div "02" at bounding box center [529, 145] width 23 height 13
click at [556, 131] on div "15" at bounding box center [556, 128] width 23 height 13
click at [583, 130] on div "PM" at bounding box center [583, 132] width 23 height 13
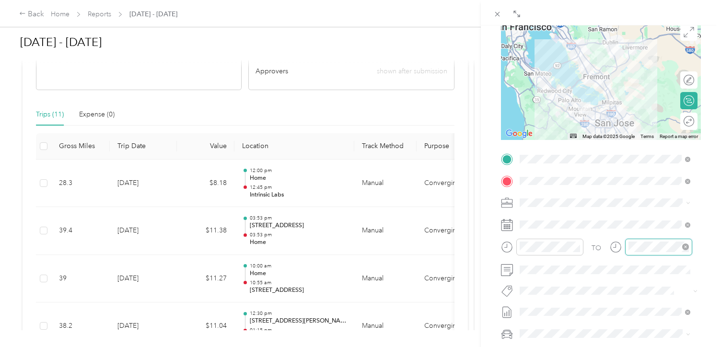
scroll to position [701, 0]
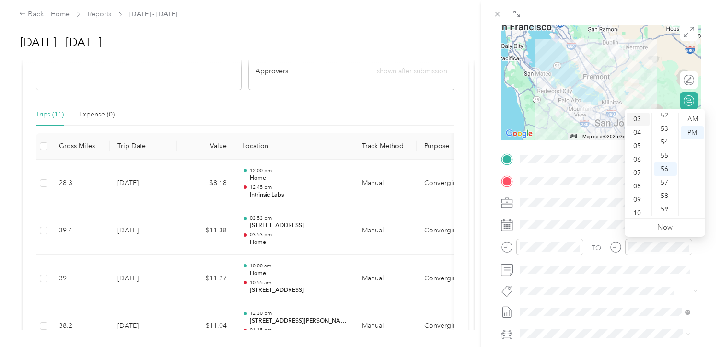
click at [638, 118] on div "03" at bounding box center [637, 119] width 23 height 13
click at [664, 117] on div "00" at bounding box center [664, 119] width 23 height 13
click at [687, 130] on div "PM" at bounding box center [691, 132] width 23 height 13
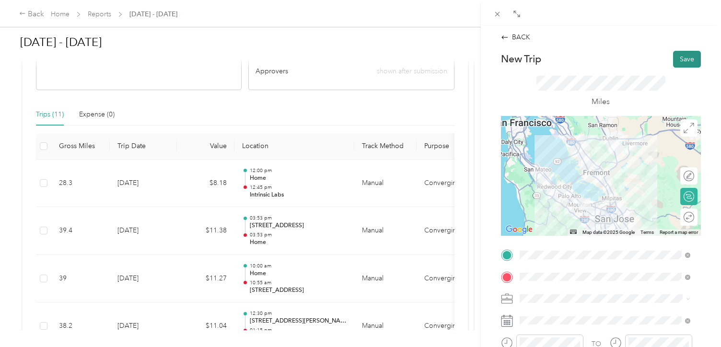
click at [677, 57] on button "Save" at bounding box center [687, 59] width 28 height 17
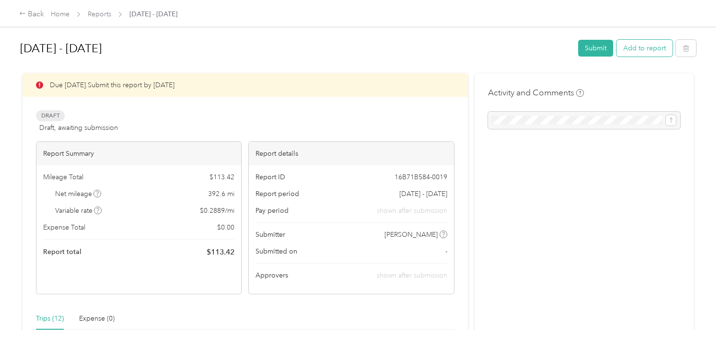
click at [633, 46] on button "Add to report" at bounding box center [644, 48] width 56 height 17
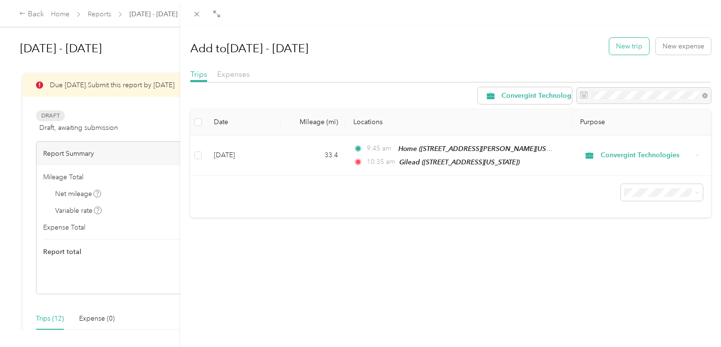
click at [617, 52] on button "New trip" at bounding box center [629, 46] width 40 height 17
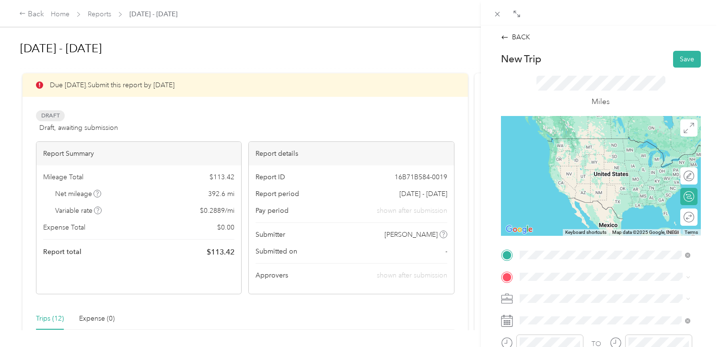
click at [567, 149] on span "[STREET_ADDRESS][PERSON_NAME][US_STATE]" at bounding box center [611, 153] width 149 height 8
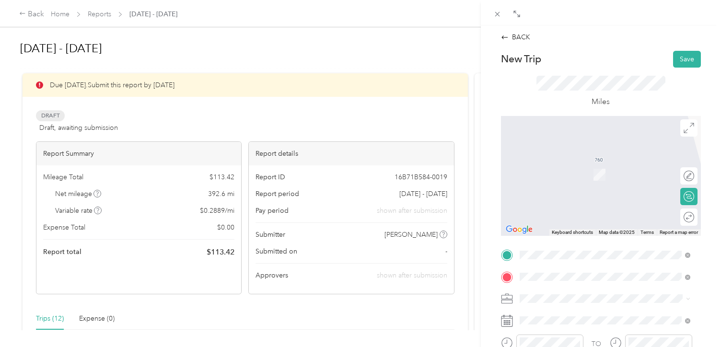
click at [572, 172] on span "[STREET_ADDRESS][US_STATE]" at bounding box center [585, 174] width 96 height 8
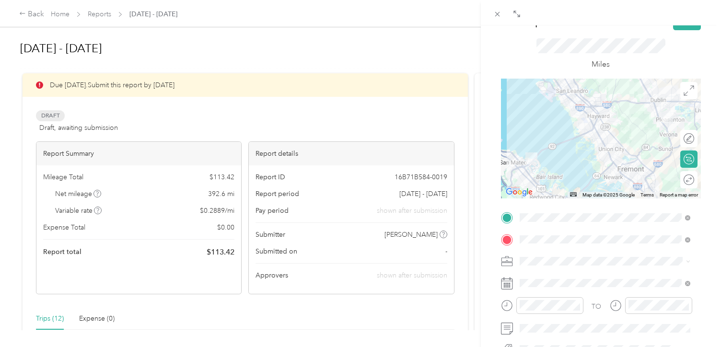
scroll to position [96, 0]
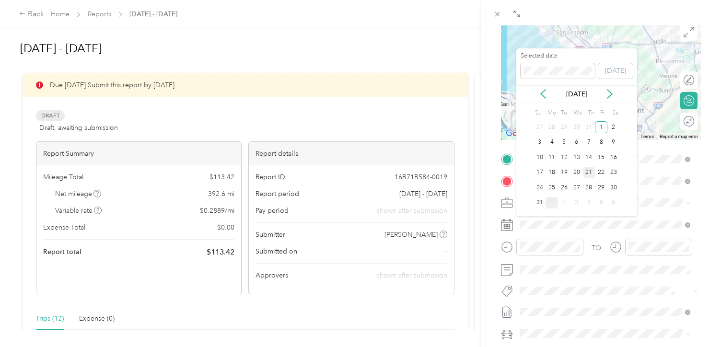
click at [587, 173] on div "21" at bounding box center [589, 173] width 12 height 12
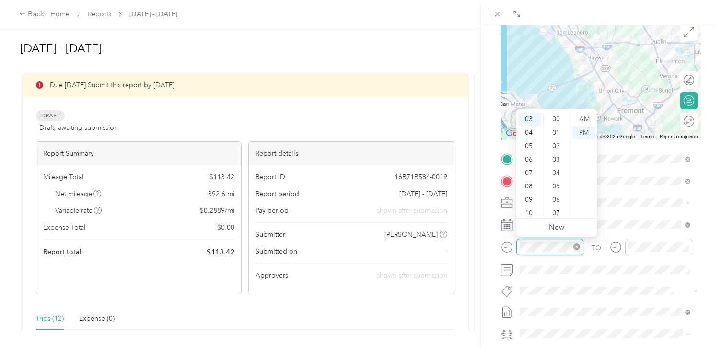
scroll to position [701, 0]
click at [531, 186] on div "08" at bounding box center [529, 186] width 23 height 13
click at [556, 155] on div "30" at bounding box center [556, 155] width 23 height 13
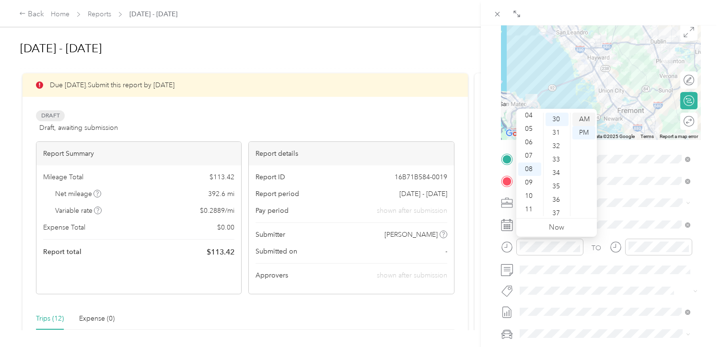
click at [583, 116] on div "AM" at bounding box center [583, 119] width 23 height 13
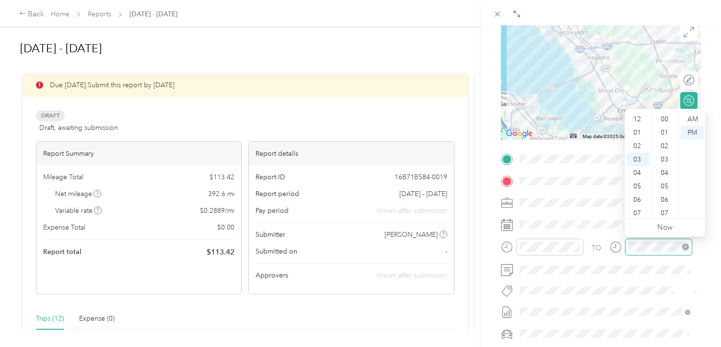
scroll to position [701, 0]
click at [640, 199] on div "09" at bounding box center [637, 199] width 23 height 13
click at [665, 147] on div "20" at bounding box center [664, 147] width 23 height 13
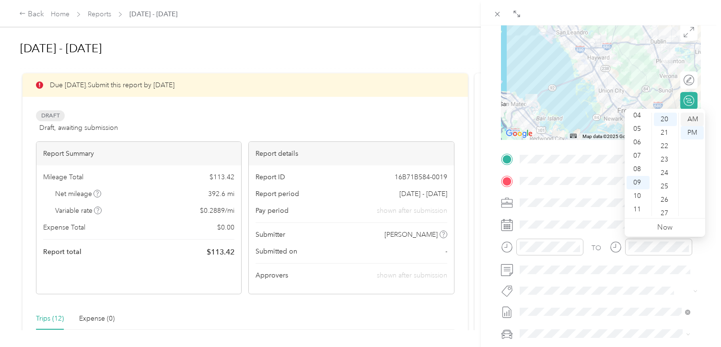
click at [692, 117] on div "AM" at bounding box center [691, 119] width 23 height 13
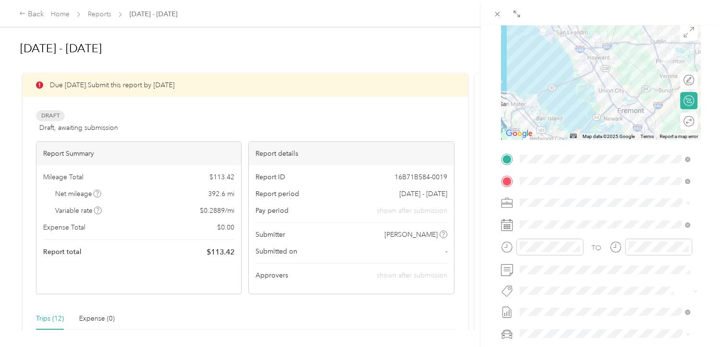
click at [700, 244] on form "New Trip Save This trip cannot be edited because it is either under review, app…" at bounding box center [601, 169] width 220 height 428
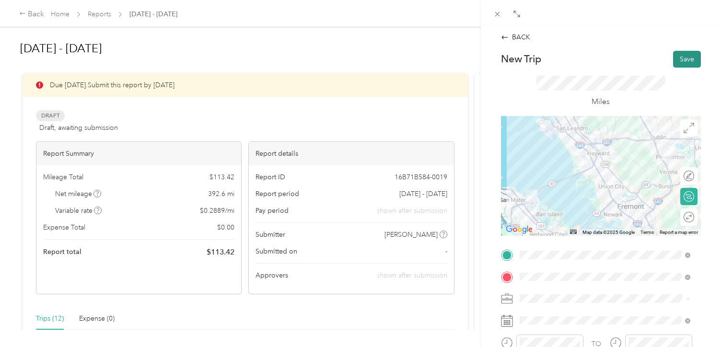
click at [679, 61] on button "Save" at bounding box center [687, 59] width 28 height 17
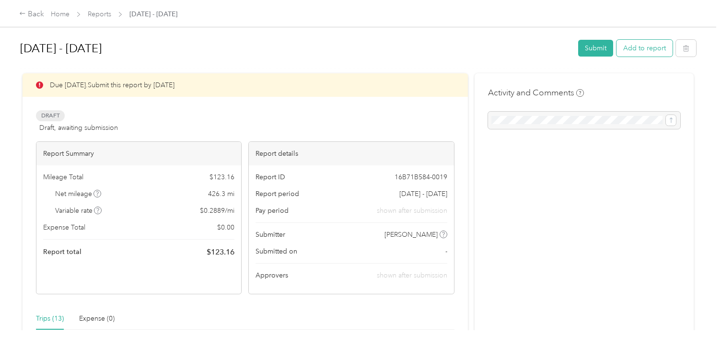
click at [628, 50] on button "Add to report" at bounding box center [644, 48] width 56 height 17
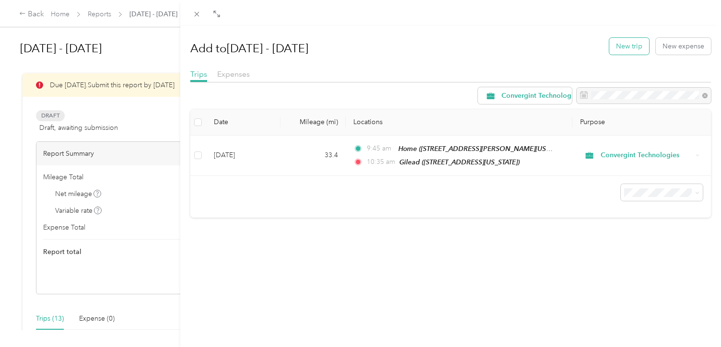
click at [618, 48] on button "New trip" at bounding box center [629, 46] width 40 height 17
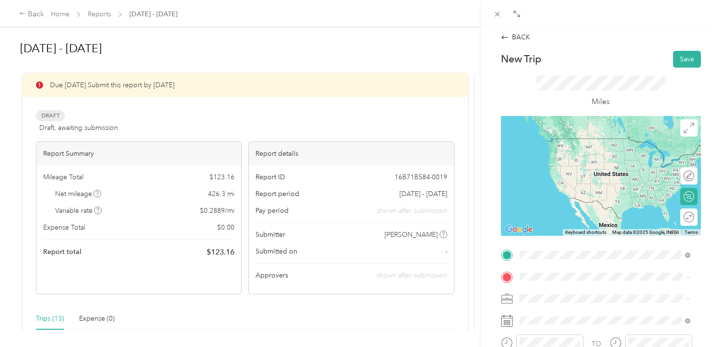
click at [574, 155] on div "Illumina [GEOGRAPHIC_DATA] [STREET_ADDRESS][US_STATE]" at bounding box center [586, 147] width 98 height 20
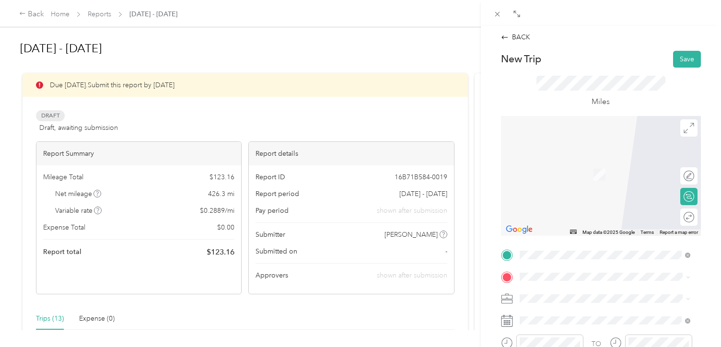
click at [562, 228] on div "Home" at bounding box center [611, 223] width 149 height 9
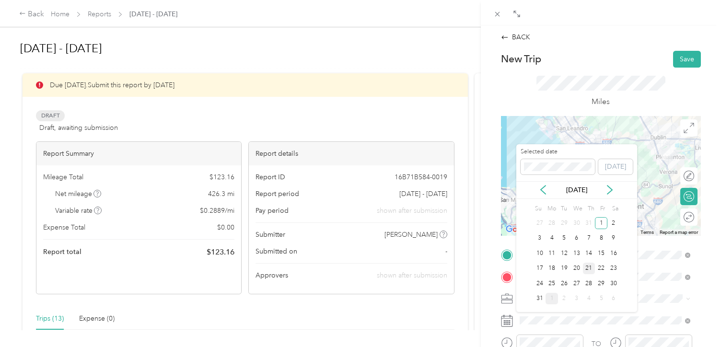
click at [586, 269] on div "21" at bounding box center [589, 269] width 12 height 12
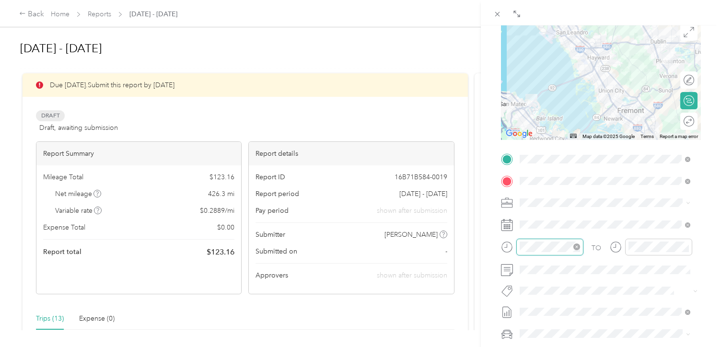
scroll to position [701, 0]
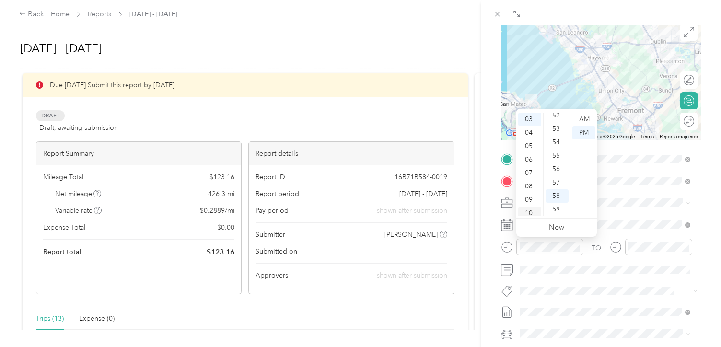
click at [531, 212] on div "10" at bounding box center [529, 212] width 23 height 13
click at [559, 132] on div "18" at bounding box center [556, 138] width 23 height 13
click at [586, 119] on div "AM" at bounding box center [583, 119] width 23 height 13
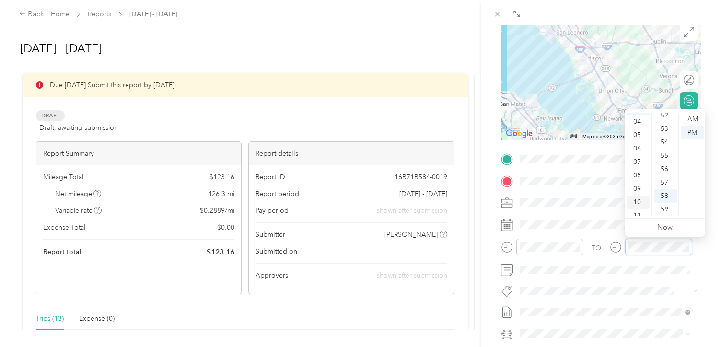
scroll to position [57, 0]
click at [638, 208] on div "11" at bounding box center [637, 209] width 23 height 13
click at [663, 118] on div "00" at bounding box center [664, 119] width 23 height 13
click at [688, 119] on div "AM" at bounding box center [691, 119] width 23 height 13
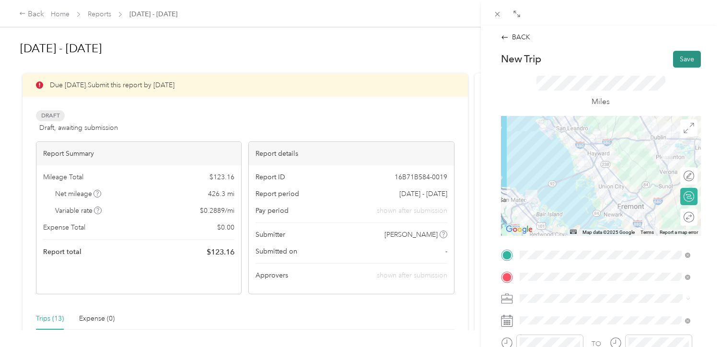
click at [676, 59] on button "Save" at bounding box center [687, 59] width 28 height 17
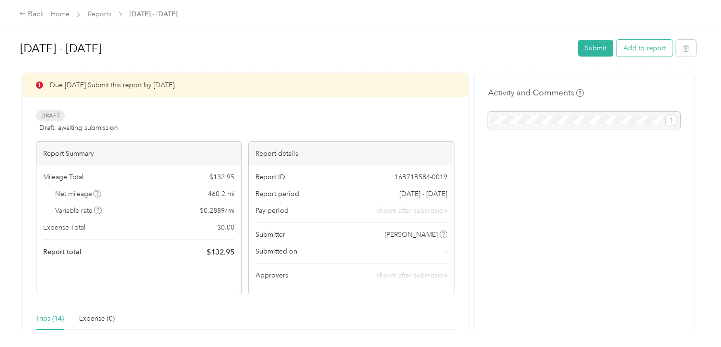
click at [632, 49] on button "Add to report" at bounding box center [644, 48] width 56 height 17
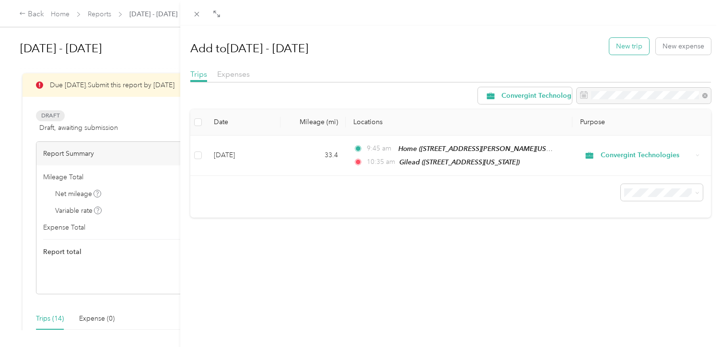
click at [618, 49] on button "New trip" at bounding box center [629, 46] width 40 height 17
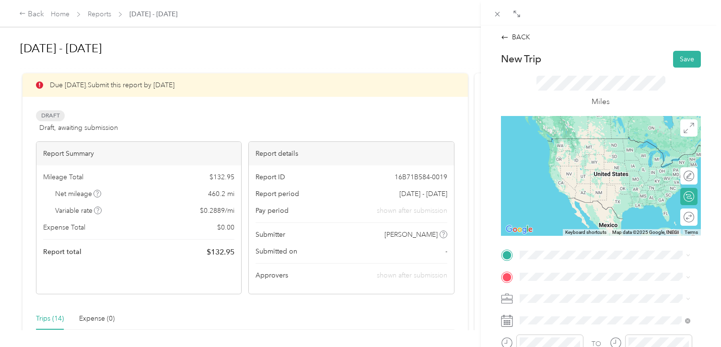
click at [556, 153] on span "[STREET_ADDRESS][PERSON_NAME][US_STATE]" at bounding box center [611, 152] width 149 height 8
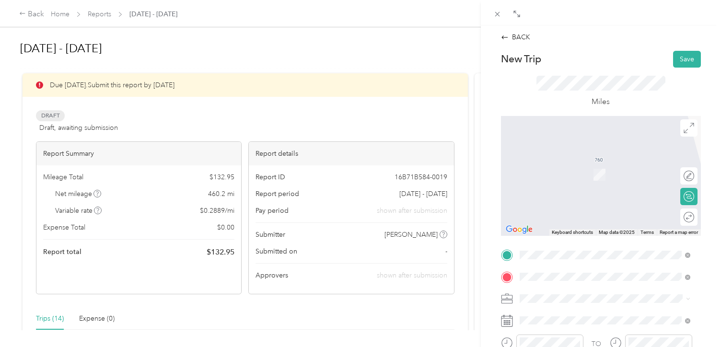
click at [573, 164] on span "[STREET_ADDRESS][US_STATE]" at bounding box center [585, 160] width 96 height 9
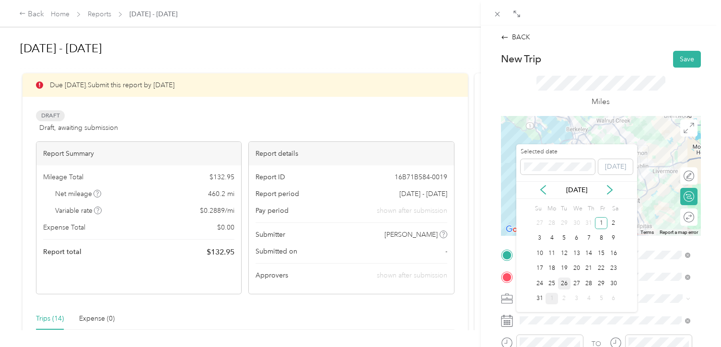
click at [567, 283] on div "26" at bounding box center [564, 283] width 12 height 12
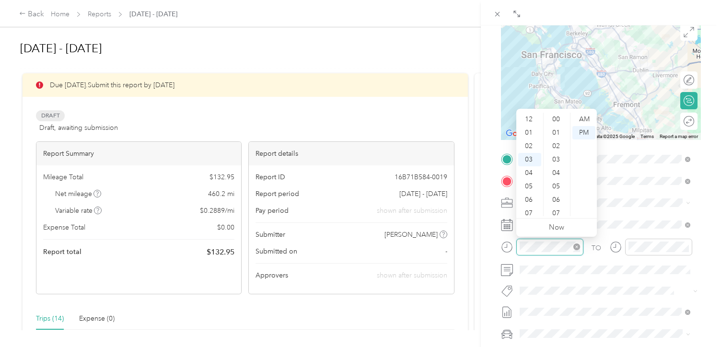
scroll to position [701, 0]
click at [529, 183] on div "08" at bounding box center [529, 186] width 23 height 13
click at [558, 166] on div "45" at bounding box center [556, 165] width 23 height 13
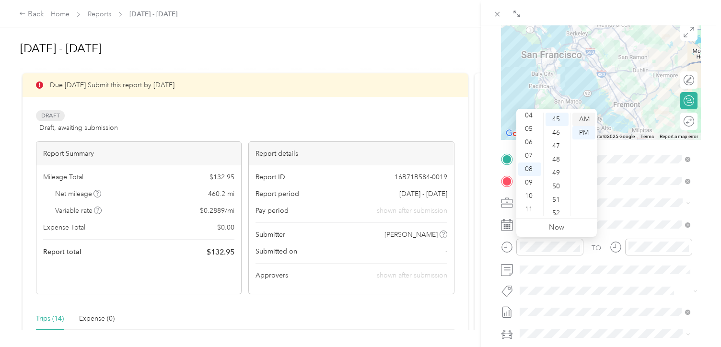
click at [582, 118] on div "AM" at bounding box center [583, 119] width 23 height 13
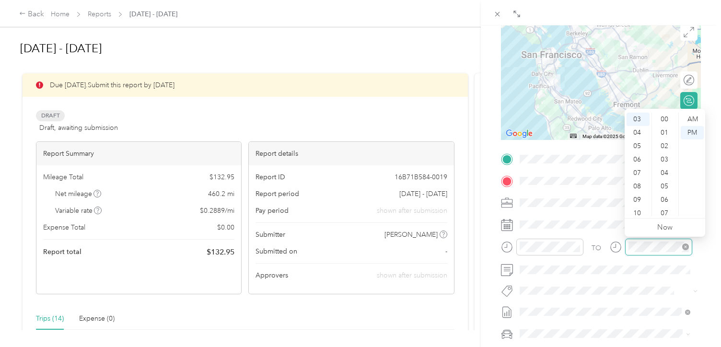
scroll to position [701, 0]
click at [638, 214] on div "10" at bounding box center [637, 212] width 23 height 13
click at [664, 118] on div "00" at bounding box center [664, 119] width 23 height 13
click at [684, 117] on div "AM" at bounding box center [691, 119] width 23 height 13
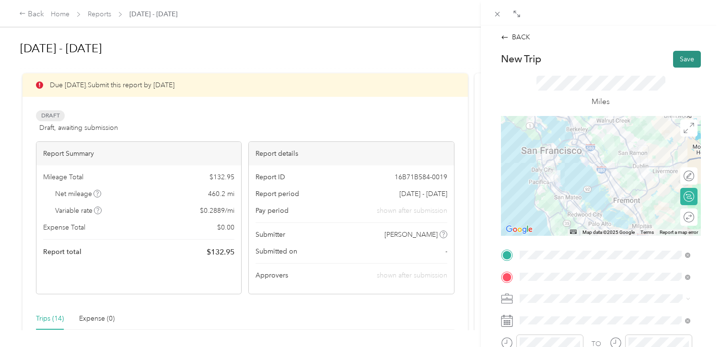
click at [680, 60] on button "Save" at bounding box center [687, 59] width 28 height 17
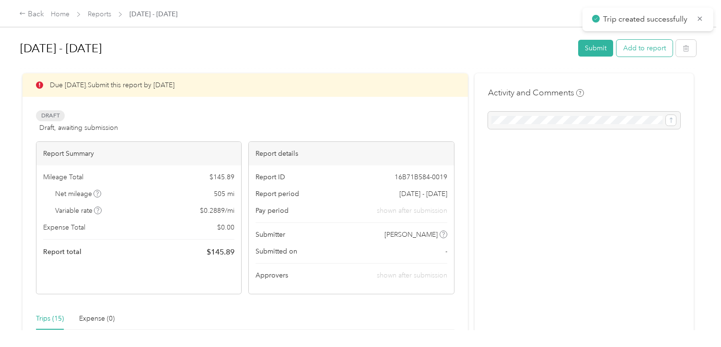
click at [636, 45] on button "Add to report" at bounding box center [644, 48] width 56 height 17
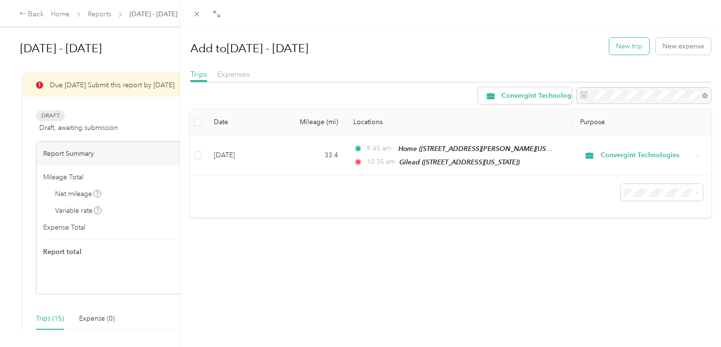
click at [619, 45] on button "New trip" at bounding box center [629, 46] width 40 height 17
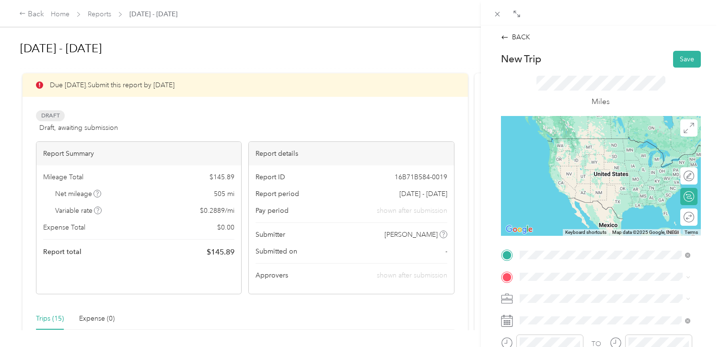
click at [569, 143] on span "[STREET_ADDRESS][US_STATE]" at bounding box center [585, 138] width 96 height 9
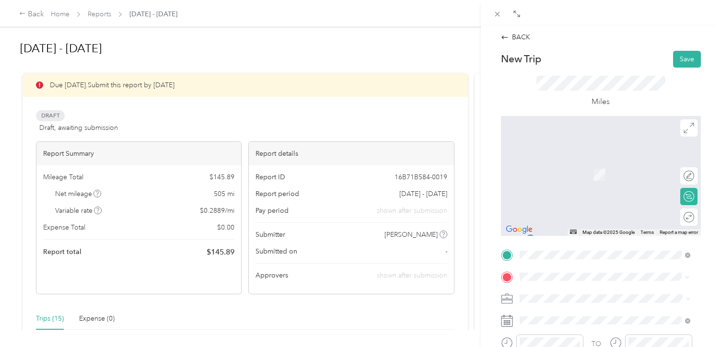
click at [556, 166] on div "Home" at bounding box center [611, 163] width 149 height 9
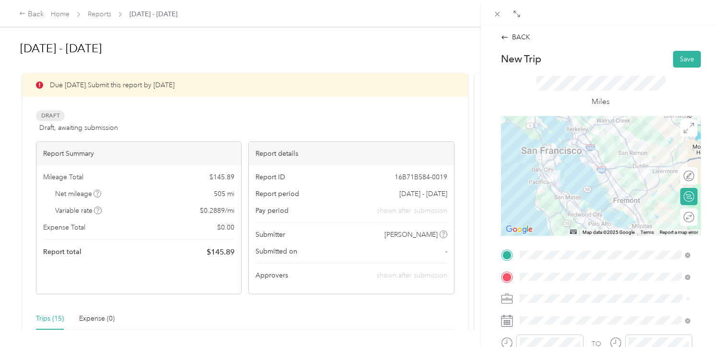
scroll to position [96, 0]
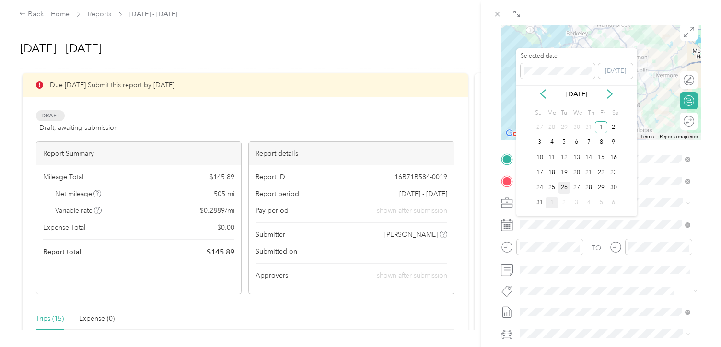
click at [567, 185] on div "26" at bounding box center [564, 188] width 12 height 12
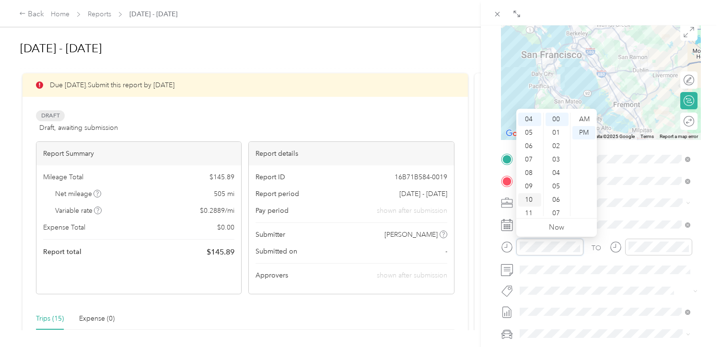
scroll to position [0, 0]
click at [530, 120] on div "12" at bounding box center [529, 119] width 23 height 13
click at [553, 202] on div "35" at bounding box center [556, 205] width 23 height 13
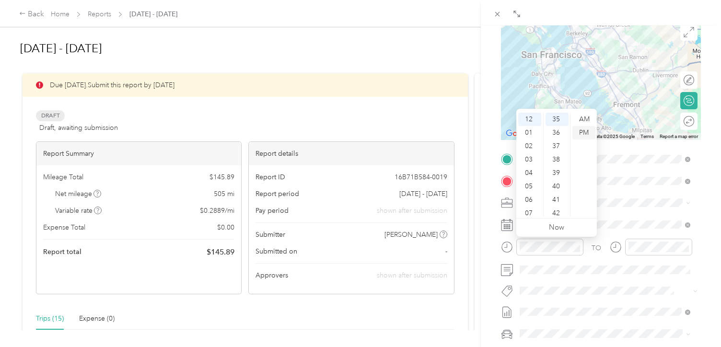
click at [584, 134] on div "PM" at bounding box center [583, 132] width 23 height 13
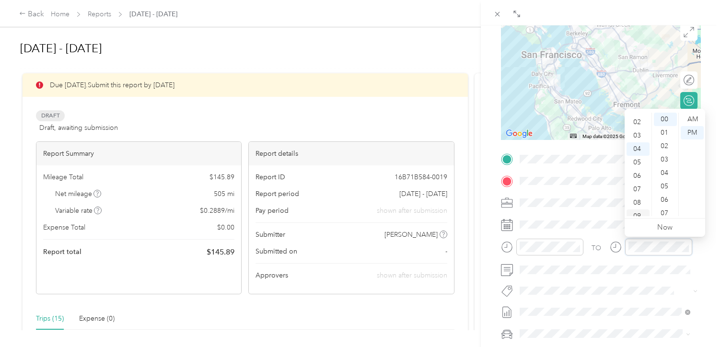
scroll to position [0, 0]
click at [638, 137] on div "01" at bounding box center [637, 132] width 23 height 13
click at [663, 148] on div "45" at bounding box center [664, 147] width 23 height 13
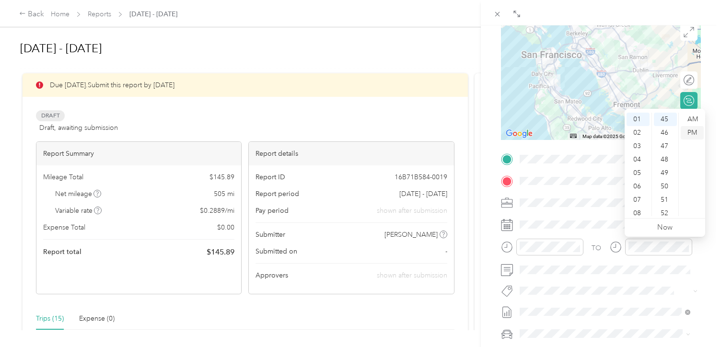
click at [690, 130] on div "PM" at bounding box center [691, 132] width 23 height 13
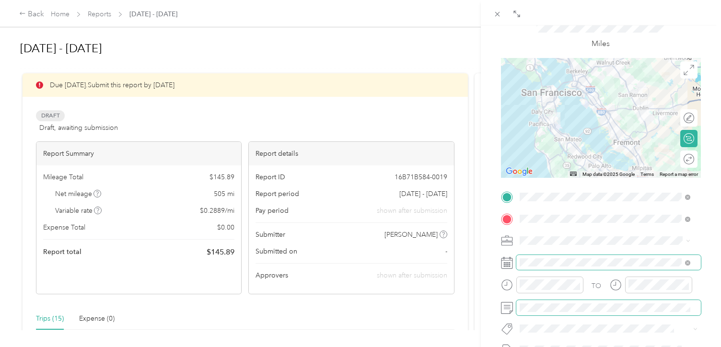
scroll to position [0, 0]
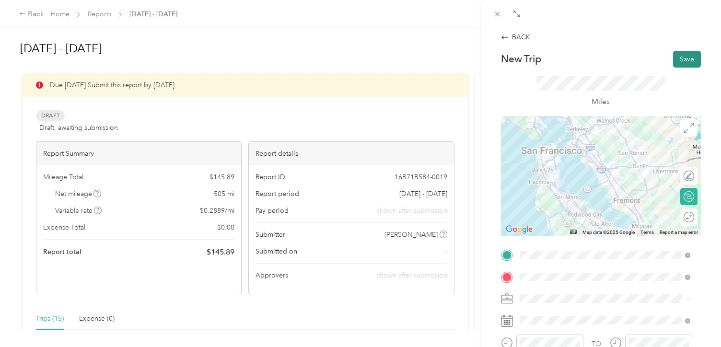
click at [676, 59] on button "Save" at bounding box center [687, 59] width 28 height 17
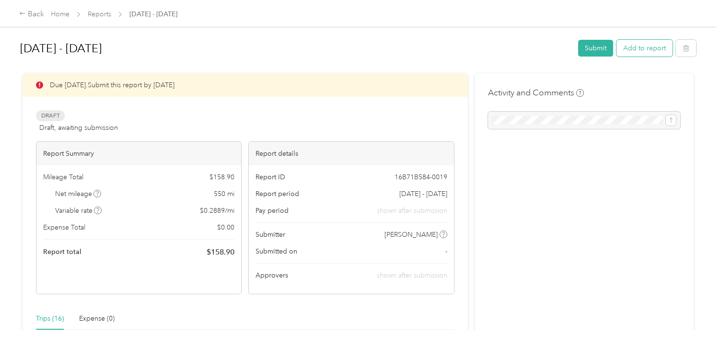
click at [633, 46] on button "Add to report" at bounding box center [644, 48] width 56 height 17
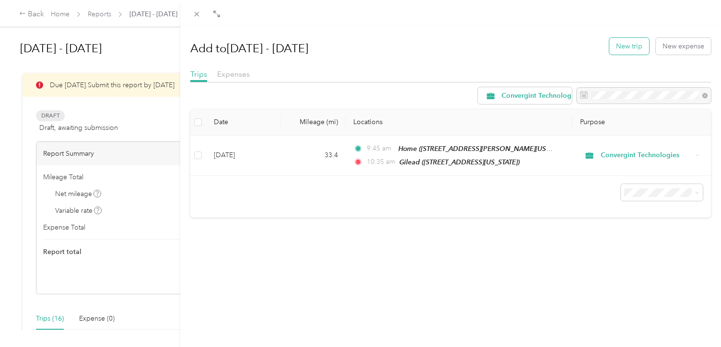
click at [621, 48] on button "New trip" at bounding box center [629, 46] width 40 height 17
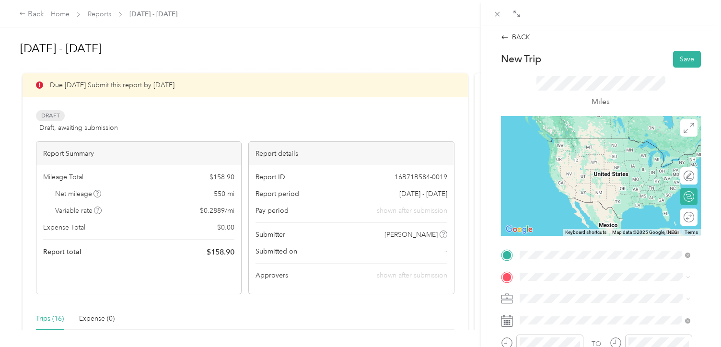
click at [561, 151] on span "[STREET_ADDRESS][PERSON_NAME][US_STATE]" at bounding box center [611, 153] width 149 height 8
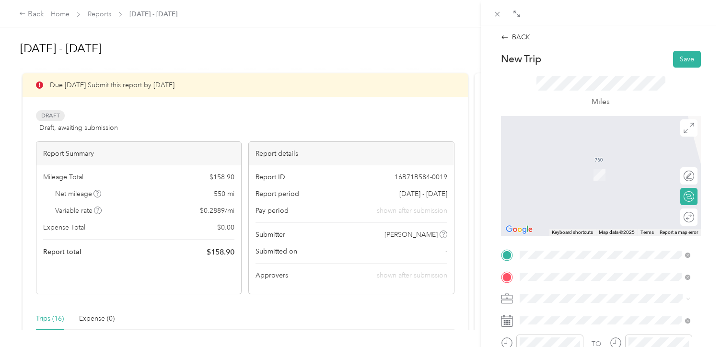
click at [563, 175] on span "[STREET_ADDRESS][US_STATE]" at bounding box center [585, 174] width 96 height 8
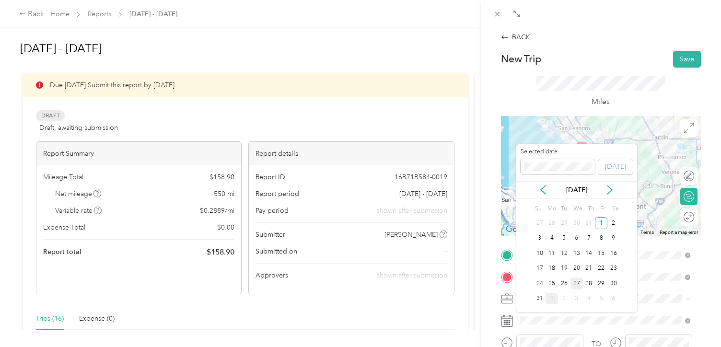
click at [573, 277] on div "27" at bounding box center [576, 283] width 12 height 12
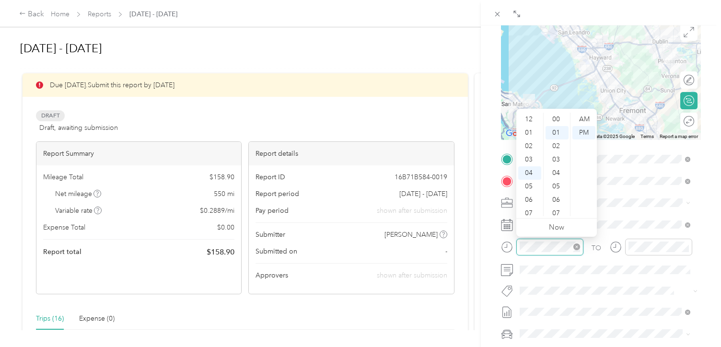
scroll to position [13, 0]
click at [532, 197] on div "10" at bounding box center [529, 199] width 23 height 13
click at [556, 174] on div "30" at bounding box center [556, 172] width 23 height 13
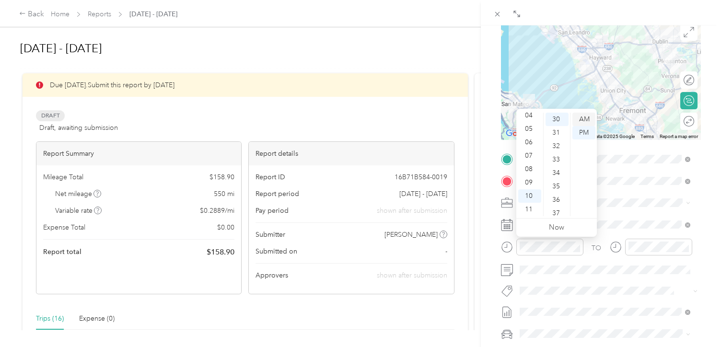
click at [582, 119] on div "AM" at bounding box center [583, 119] width 23 height 13
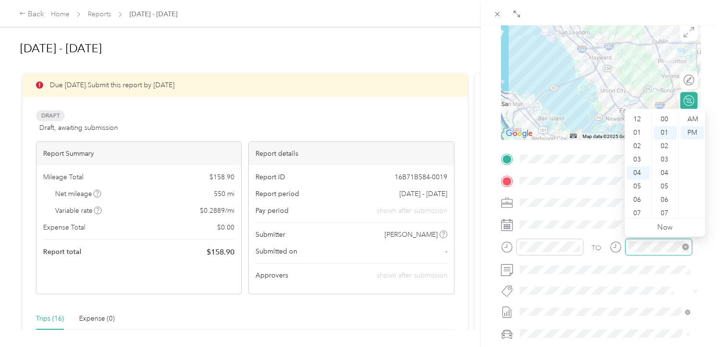
scroll to position [13, 0]
click at [636, 211] on div "11" at bounding box center [637, 212] width 23 height 13
click at [663, 115] on div "15" at bounding box center [664, 115] width 23 height 13
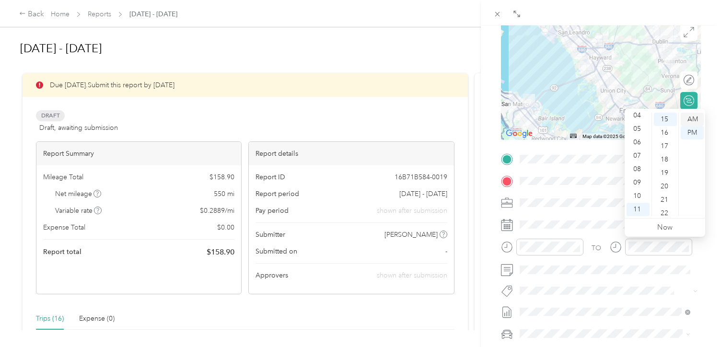
click at [693, 118] on div "AM" at bounding box center [691, 119] width 23 height 13
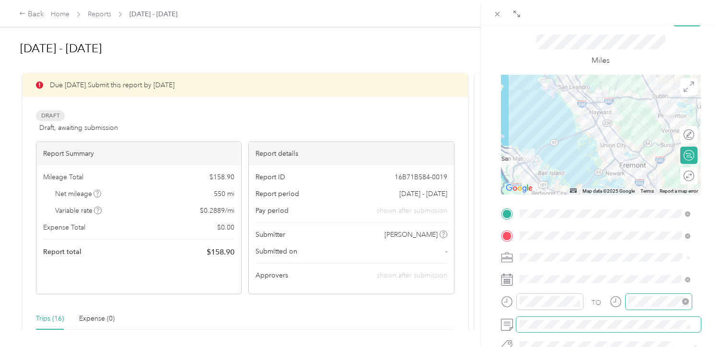
scroll to position [0, 0]
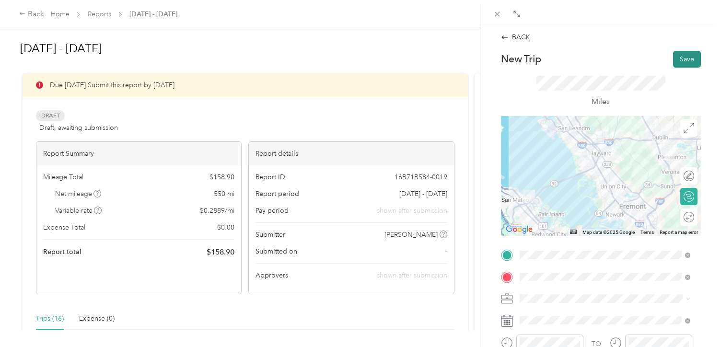
click at [681, 59] on button "Save" at bounding box center [687, 59] width 28 height 17
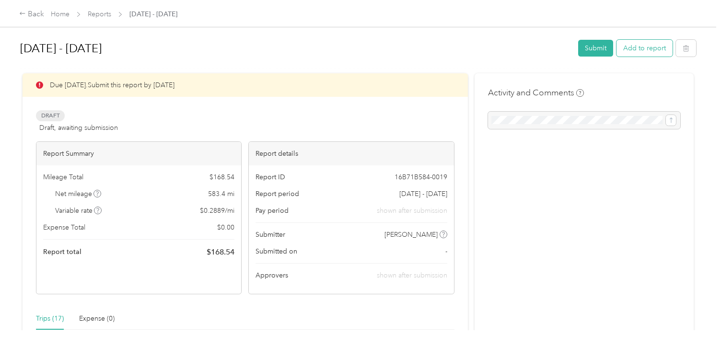
click at [638, 47] on button "Add to report" at bounding box center [644, 48] width 56 height 17
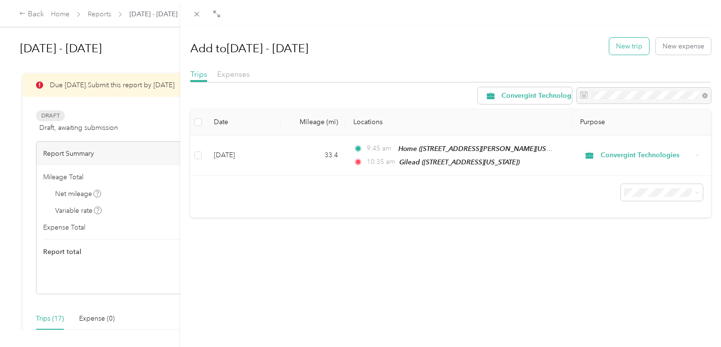
click at [619, 48] on button "New trip" at bounding box center [629, 46] width 40 height 17
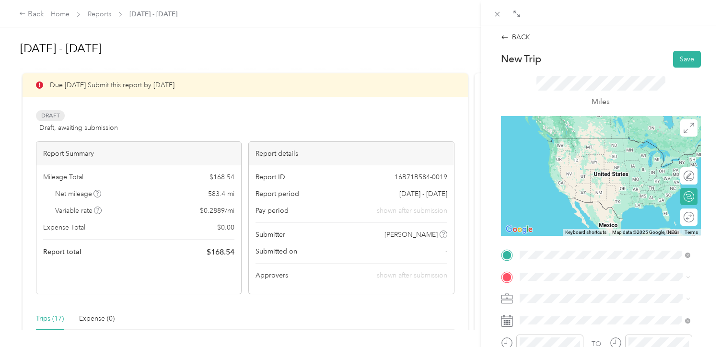
click at [546, 154] on span "[STREET_ADDRESS][US_STATE]" at bounding box center [585, 153] width 96 height 8
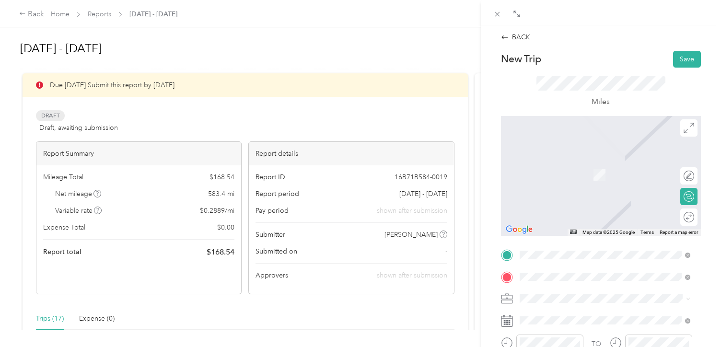
click at [556, 174] on span "[STREET_ADDRESS][PERSON_NAME][US_STATE]" at bounding box center [611, 174] width 149 height 8
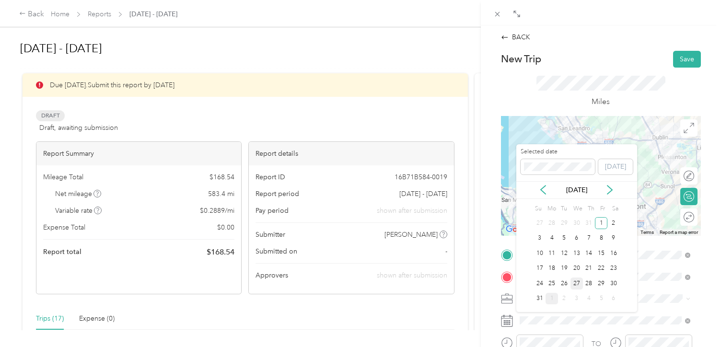
click at [576, 283] on div "27" at bounding box center [576, 283] width 12 height 12
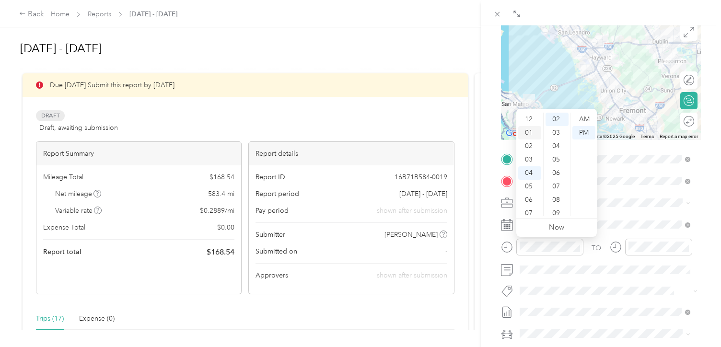
click at [529, 134] on div "01" at bounding box center [529, 132] width 23 height 13
click at [557, 181] on div "35" at bounding box center [556, 178] width 23 height 13
click at [584, 131] on div "PM" at bounding box center [583, 132] width 23 height 13
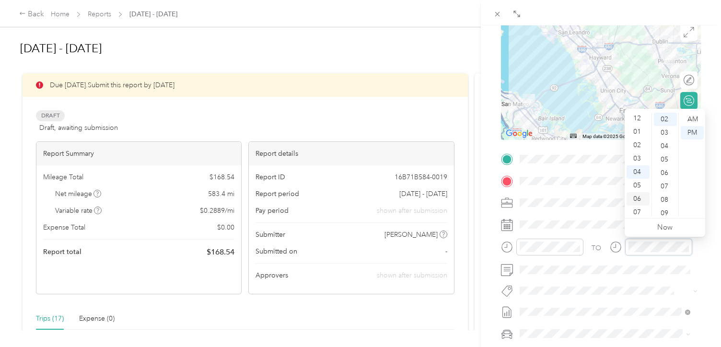
scroll to position [0, 0]
click at [635, 145] on div "02" at bounding box center [637, 145] width 23 height 13
click at [664, 132] on div "35" at bounding box center [664, 130] width 23 height 13
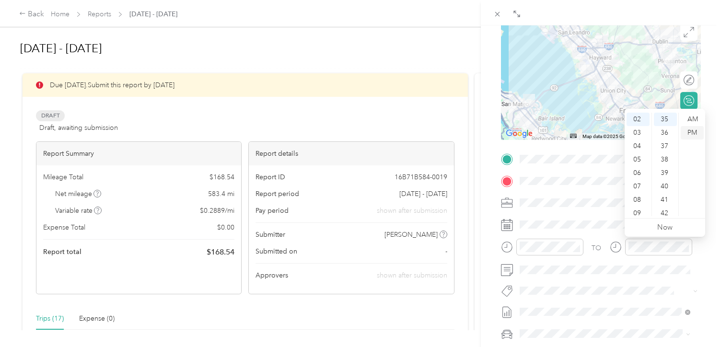
click at [686, 130] on div "PM" at bounding box center [691, 132] width 23 height 13
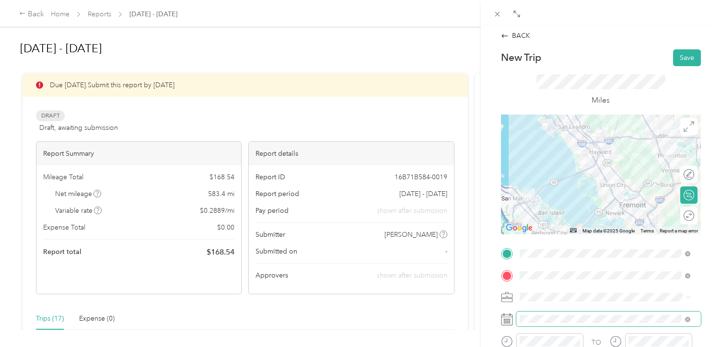
scroll to position [0, 0]
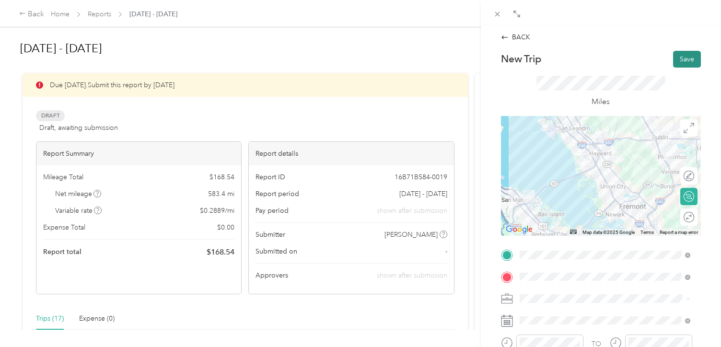
click at [687, 56] on button "Save" at bounding box center [687, 59] width 28 height 17
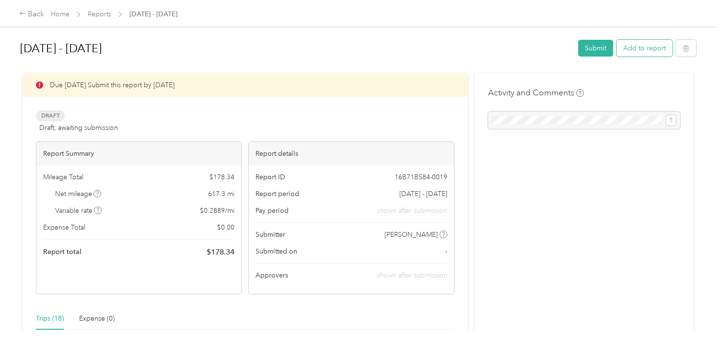
click at [637, 46] on button "Add to report" at bounding box center [644, 48] width 56 height 17
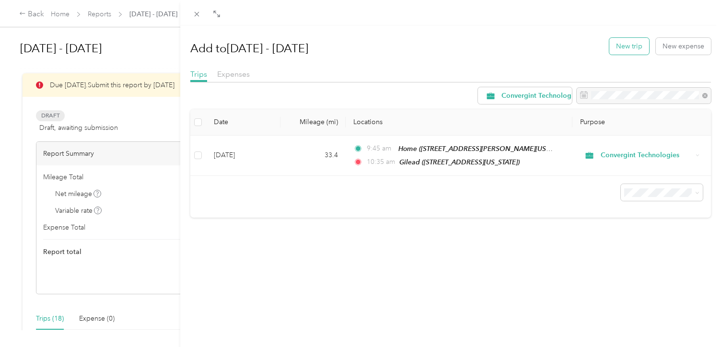
click at [622, 49] on button "New trip" at bounding box center [629, 46] width 40 height 17
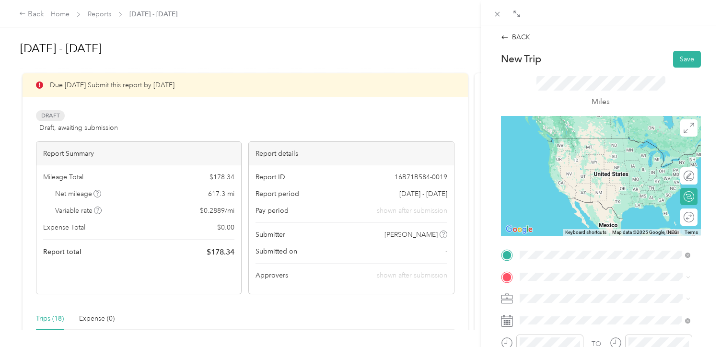
click at [568, 155] on span "[STREET_ADDRESS][PERSON_NAME][US_STATE]" at bounding box center [611, 153] width 149 height 8
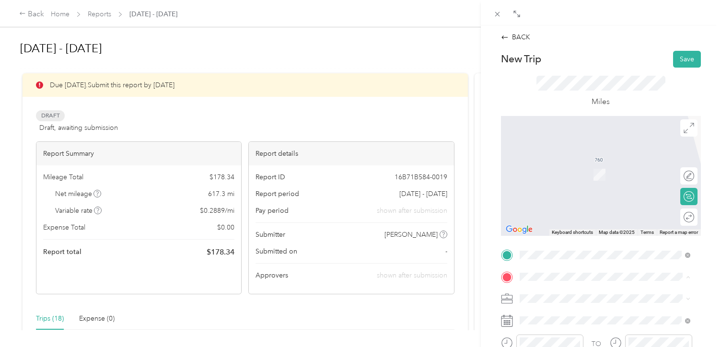
click at [536, 98] on div "Miles" at bounding box center [600, 92] width 129 height 32
click at [546, 111] on div "Miles" at bounding box center [601, 92] width 200 height 48
click at [550, 221] on span "[PERSON_NAME][GEOGRAPHIC_DATA][US_STATE], [GEOGRAPHIC_DATA]" at bounding box center [611, 212] width 149 height 17
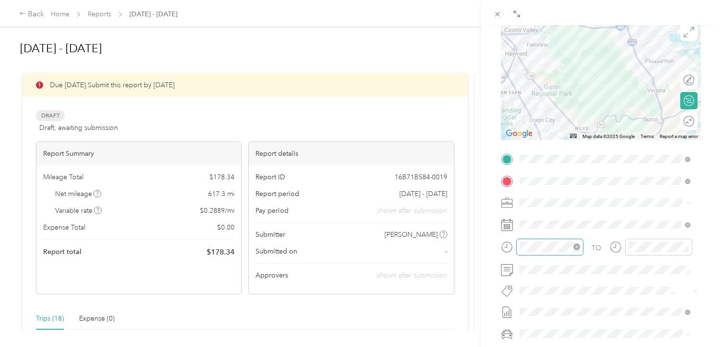
scroll to position [40, 0]
click at [535, 214] on div "11" at bounding box center [529, 212] width 23 height 13
click at [552, 213] on div "10" at bounding box center [556, 212] width 23 height 13
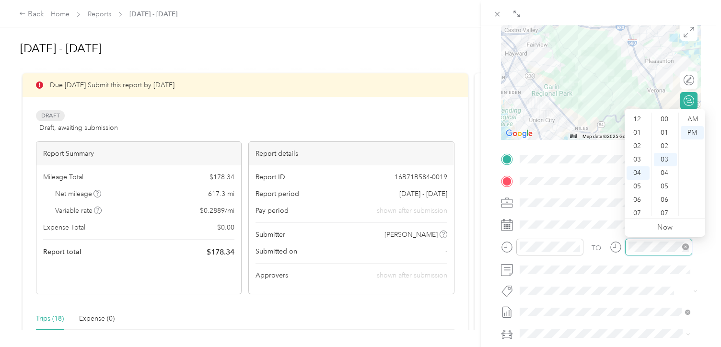
scroll to position [40, 0]
click at [641, 211] on div "11" at bounding box center [637, 212] width 23 height 13
click at [662, 161] on div "30" at bounding box center [664, 161] width 23 height 13
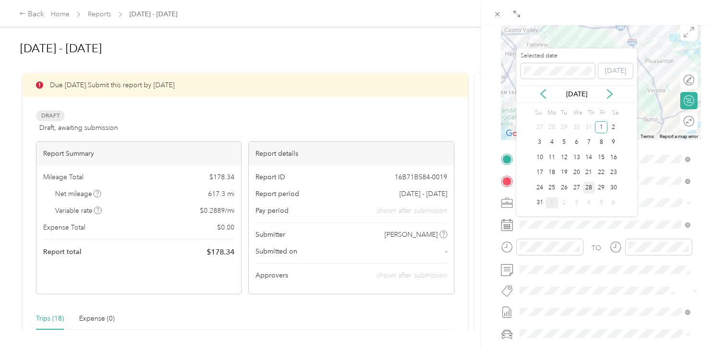
click at [585, 187] on div "28" at bounding box center [589, 188] width 12 height 12
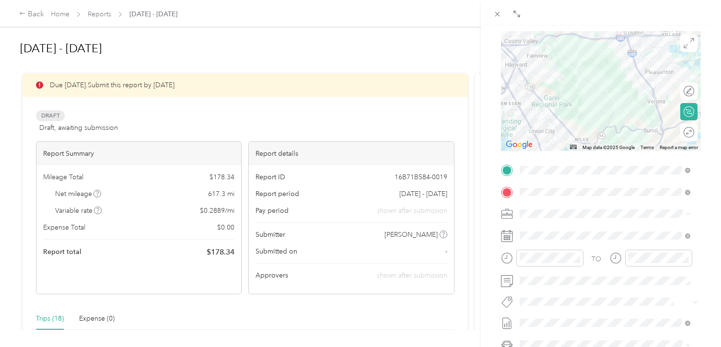
scroll to position [0, 0]
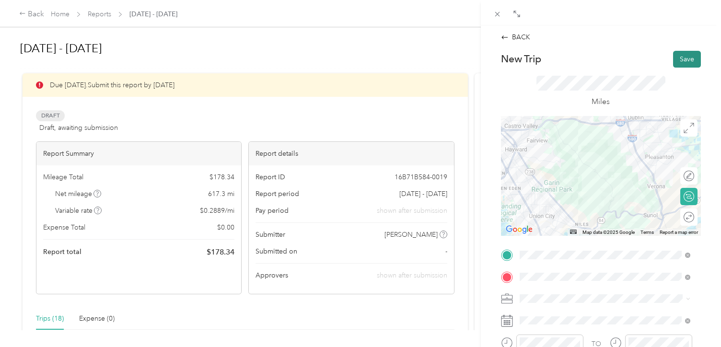
click at [680, 57] on button "Save" at bounding box center [687, 59] width 28 height 17
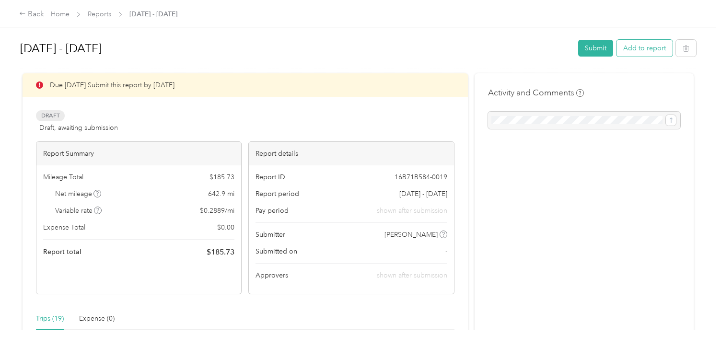
click at [629, 48] on button "Add to report" at bounding box center [644, 48] width 56 height 17
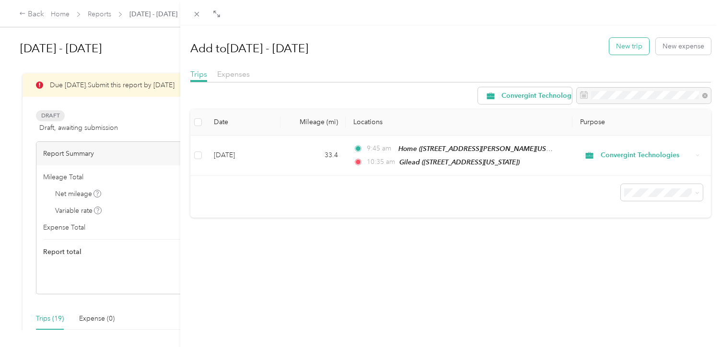
click at [627, 47] on button "New trip" at bounding box center [629, 46] width 40 height 17
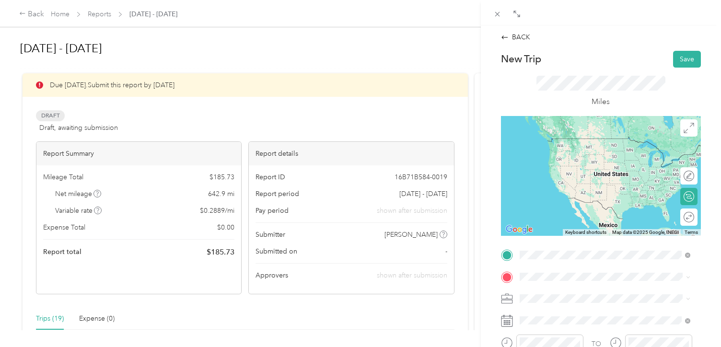
click at [565, 149] on li "[STREET_ADDRESS][PERSON_NAME][US_STATE]" at bounding box center [604, 139] width 177 height 20
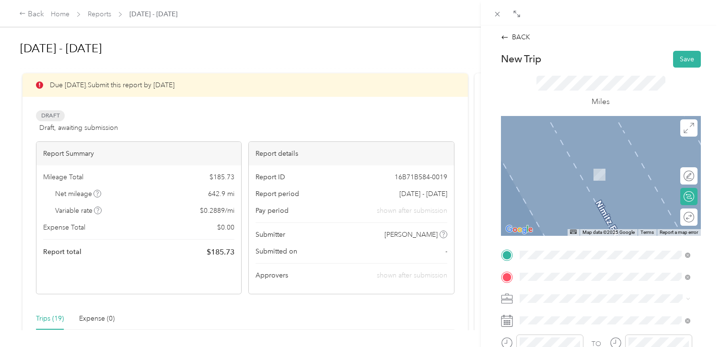
click at [547, 167] on div "Home [STREET_ADDRESS][PERSON_NAME][US_STATE]" at bounding box center [611, 169] width 149 height 20
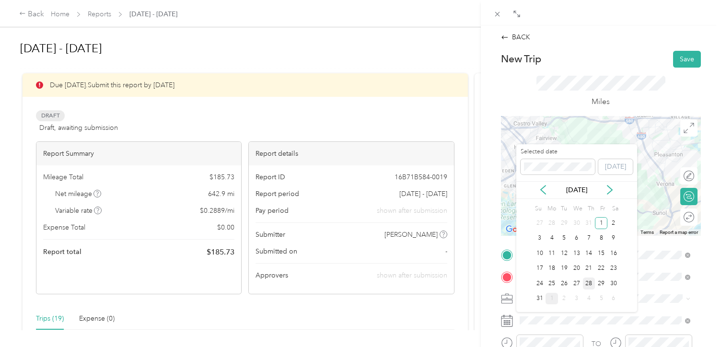
click at [586, 283] on div "28" at bounding box center [589, 283] width 12 height 12
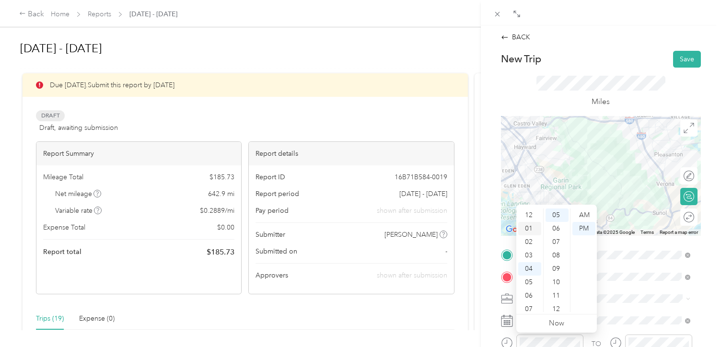
click at [527, 229] on div "01" at bounding box center [529, 228] width 23 height 13
click at [556, 274] on div "45" at bounding box center [556, 272] width 23 height 13
click at [587, 226] on div "PM" at bounding box center [583, 228] width 23 height 13
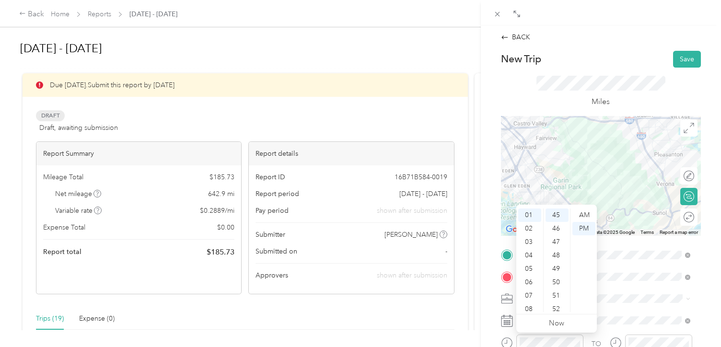
click at [633, 303] on span at bounding box center [608, 298] width 184 height 15
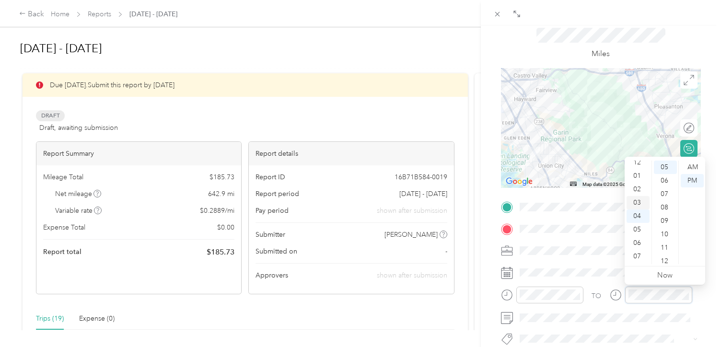
scroll to position [0, 0]
click at [635, 195] on div "02" at bounding box center [637, 193] width 23 height 13
click at [659, 217] on div "30" at bounding box center [664, 214] width 23 height 13
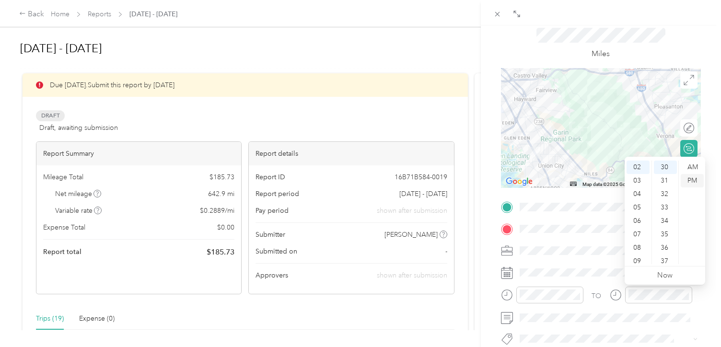
click at [690, 180] on div "PM" at bounding box center [691, 180] width 23 height 13
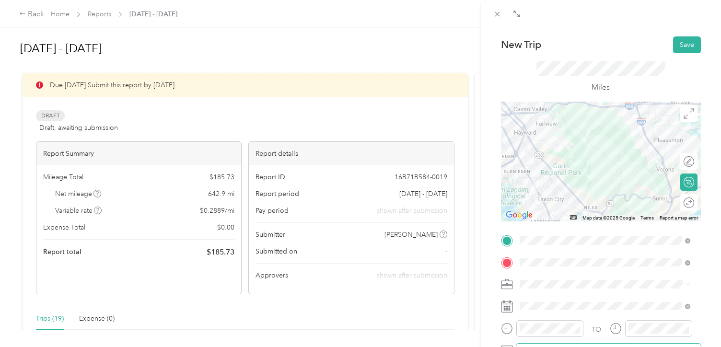
scroll to position [0, 0]
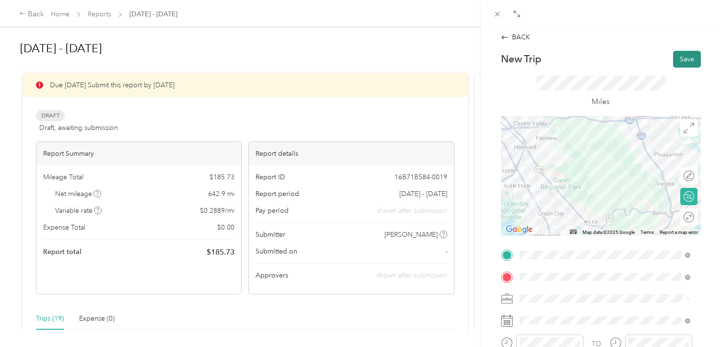
click at [676, 57] on button "Save" at bounding box center [687, 59] width 28 height 17
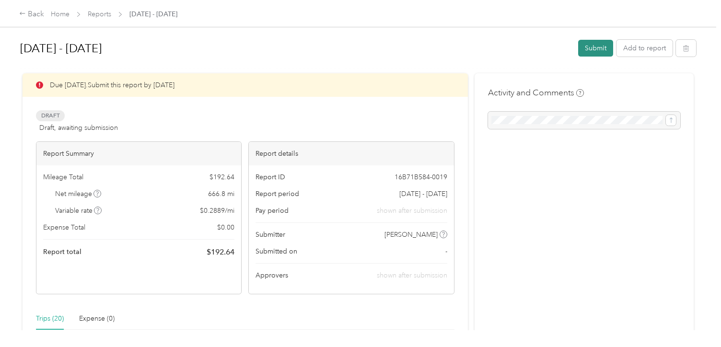
click at [591, 46] on button "Submit" at bounding box center [595, 48] width 35 height 17
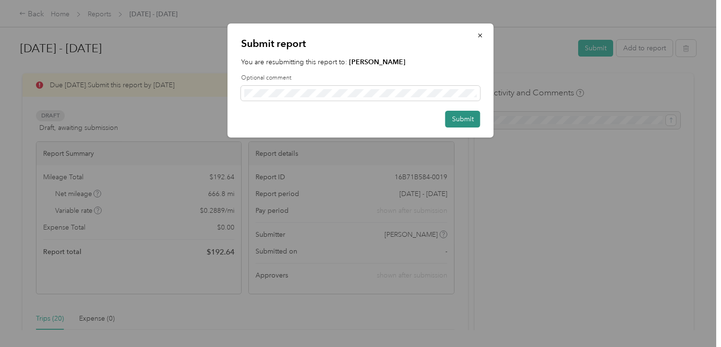
click at [458, 118] on button "Submit" at bounding box center [462, 119] width 35 height 17
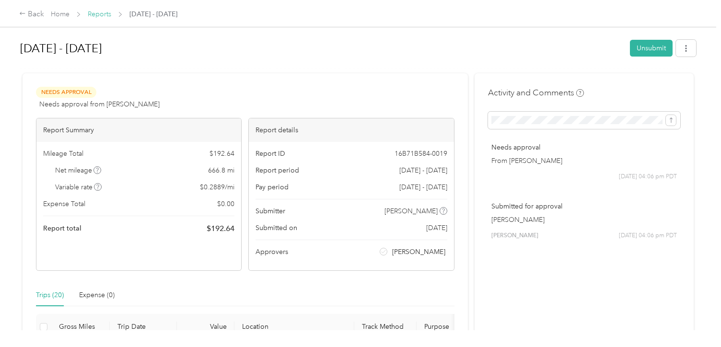
click at [100, 14] on link "Reports" at bounding box center [99, 14] width 23 height 8
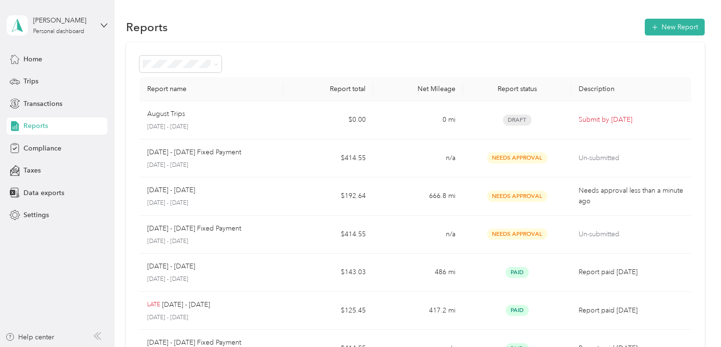
click at [31, 126] on span "Reports" at bounding box center [35, 126] width 24 height 10
